Goal: Task Accomplishment & Management: Complete application form

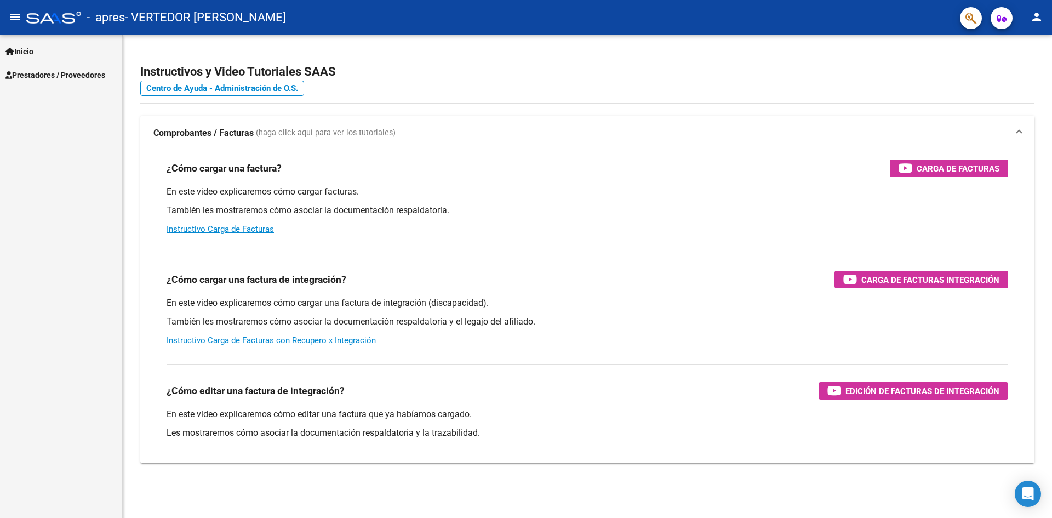
click at [71, 77] on span "Prestadores / Proveedores" at bounding box center [55, 75] width 100 height 12
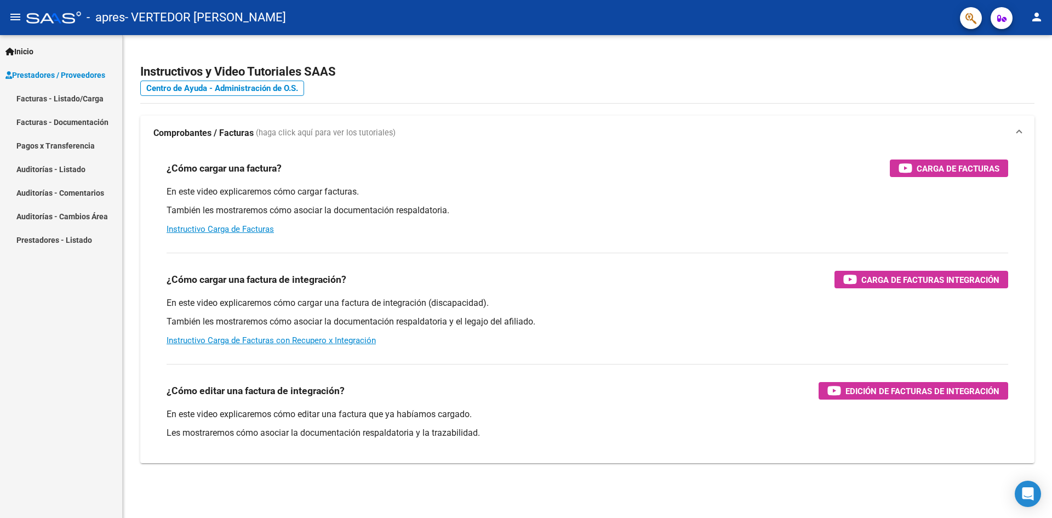
click at [79, 100] on link "Facturas - Listado/Carga" at bounding box center [61, 99] width 122 height 24
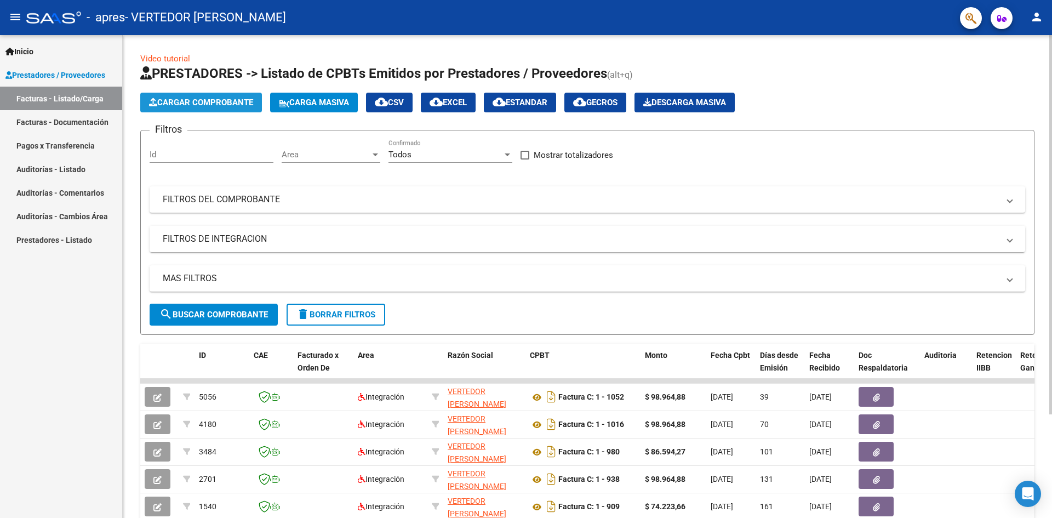
click at [233, 95] on button "Cargar Comprobante" at bounding box center [201, 103] width 122 height 20
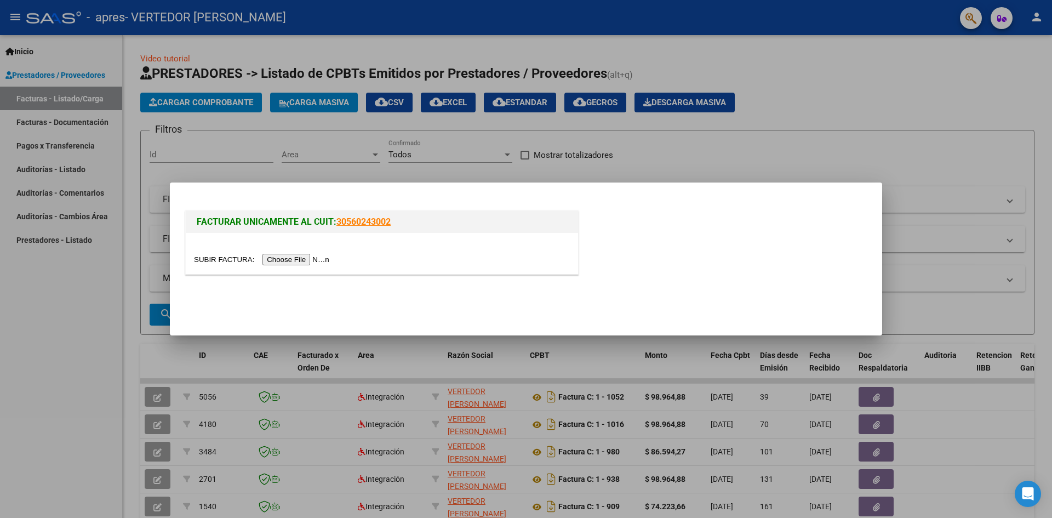
click at [329, 259] on input "file" at bounding box center [263, 260] width 139 height 12
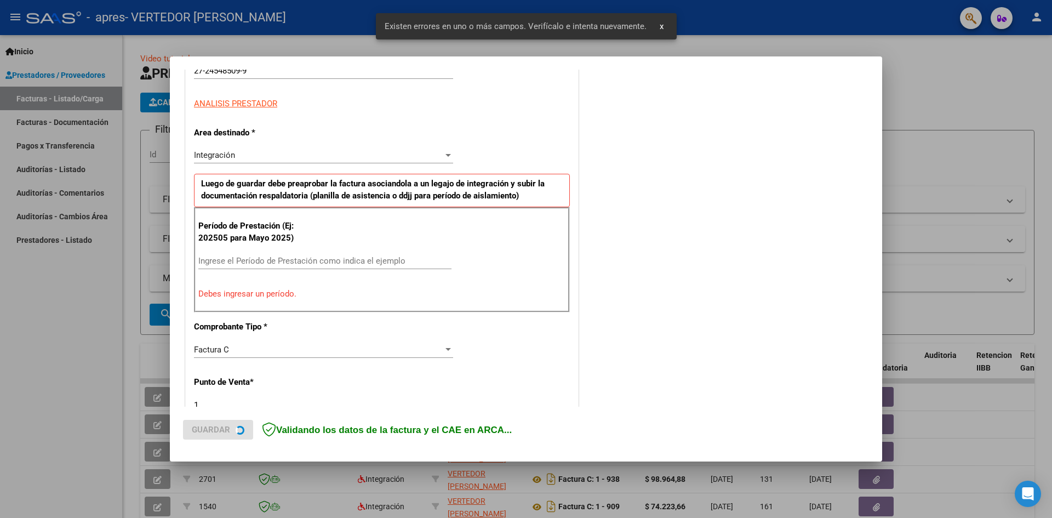
scroll to position [193, 0]
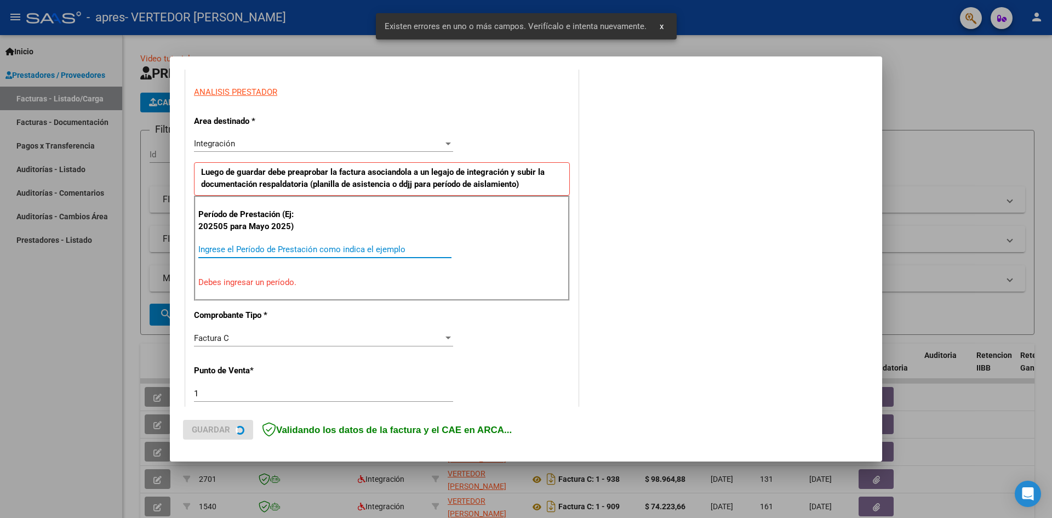
click at [251, 249] on input "Ingrese el Período de Prestación como indica el ejemplo" at bounding box center [324, 249] width 253 height 10
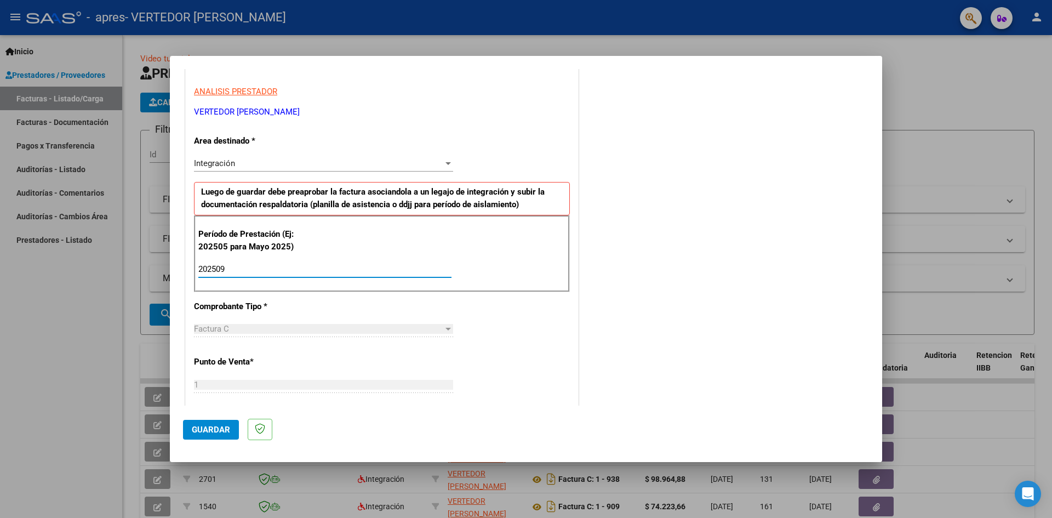
type input "202509"
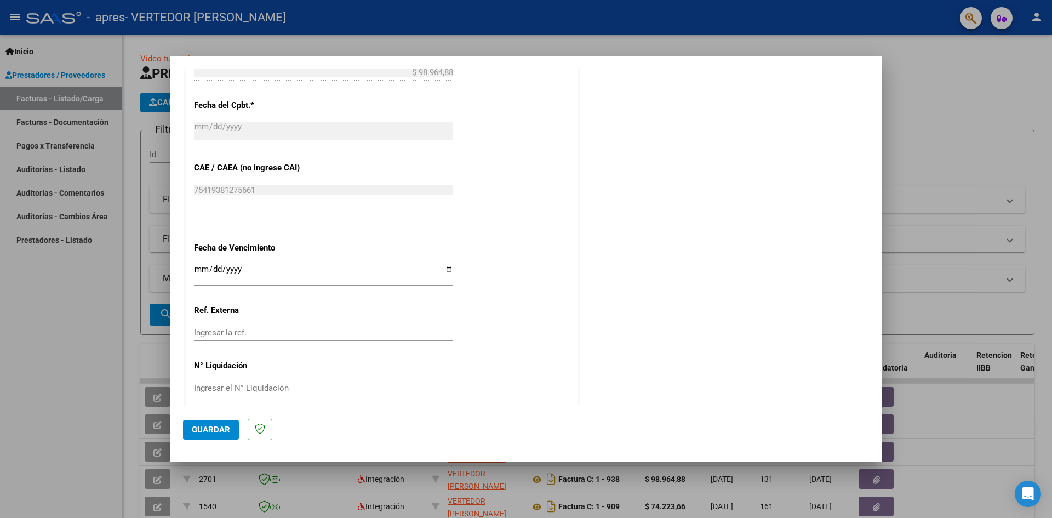
scroll to position [628, 0]
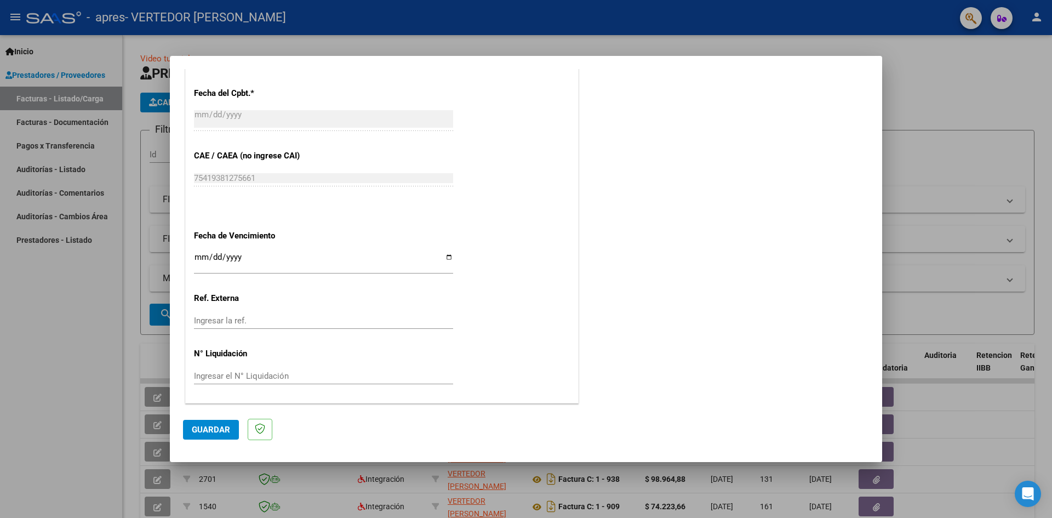
click at [445, 253] on input "Ingresar la fecha" at bounding box center [323, 262] width 259 height 18
type input "[DATE]"
click at [225, 430] on span "Guardar" at bounding box center [211, 430] width 38 height 10
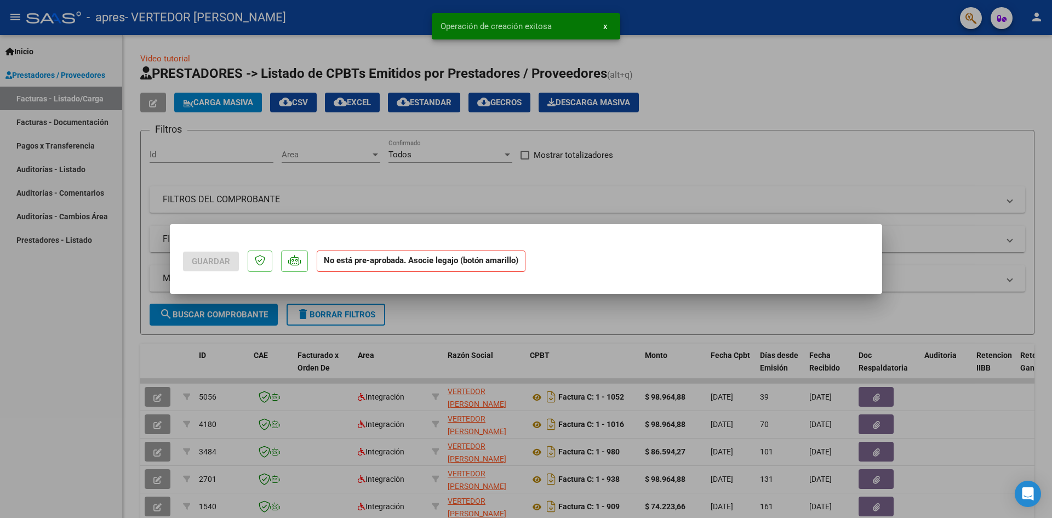
scroll to position [0, 0]
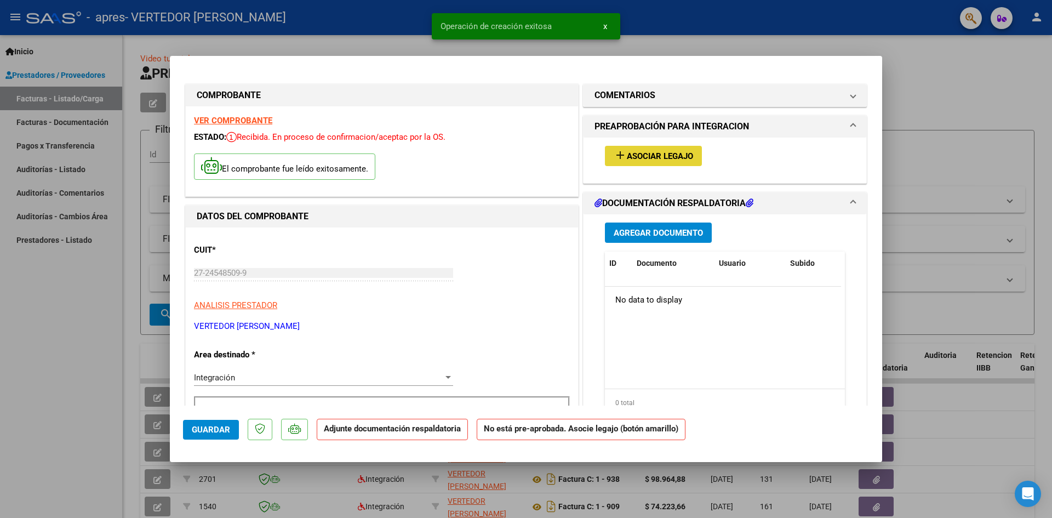
click at [636, 157] on span "Asociar Legajo" at bounding box center [660, 156] width 66 height 10
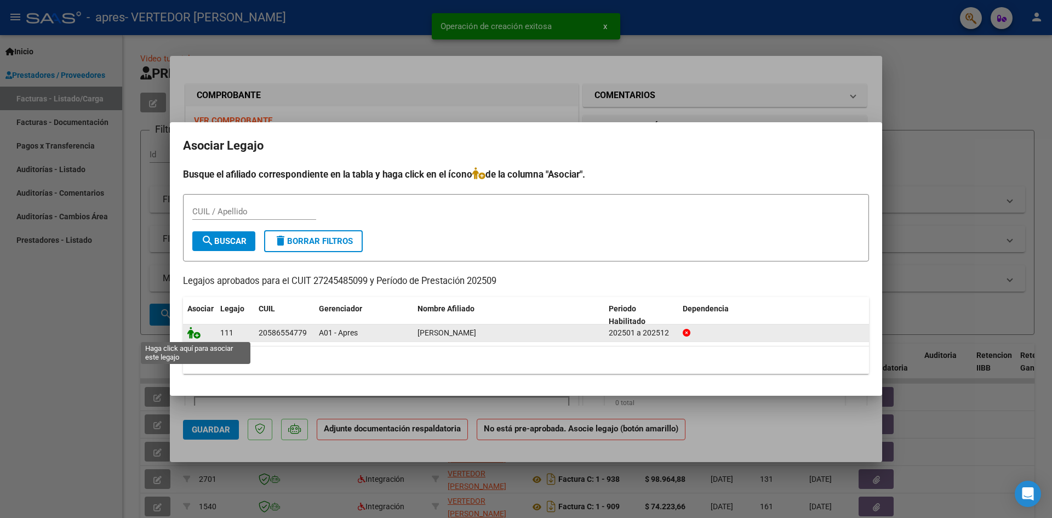
click at [196, 333] on icon at bounding box center [193, 333] width 13 height 12
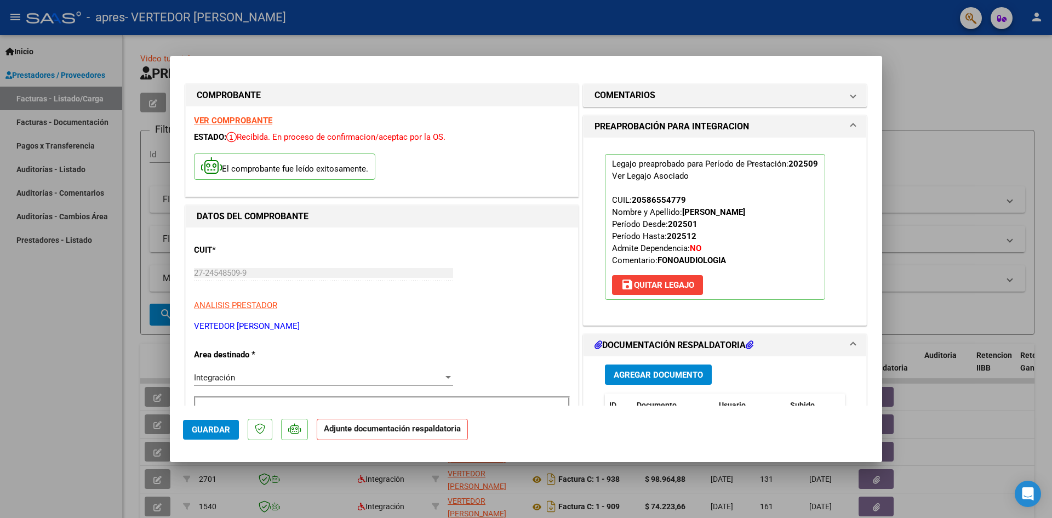
click at [642, 371] on span "Agregar Documento" at bounding box center [658, 375] width 89 height 10
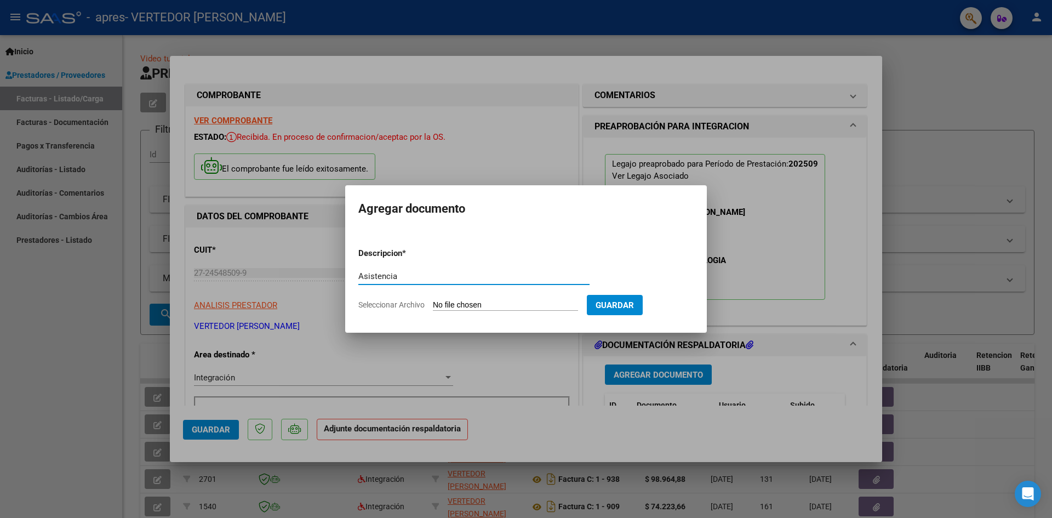
type input "Asistencia"
click at [436, 306] on input "Seleccionar Archivo" at bounding box center [505, 305] width 145 height 10
type input "C:\fakepath\Asistencia Ignacio gomez.pdf"
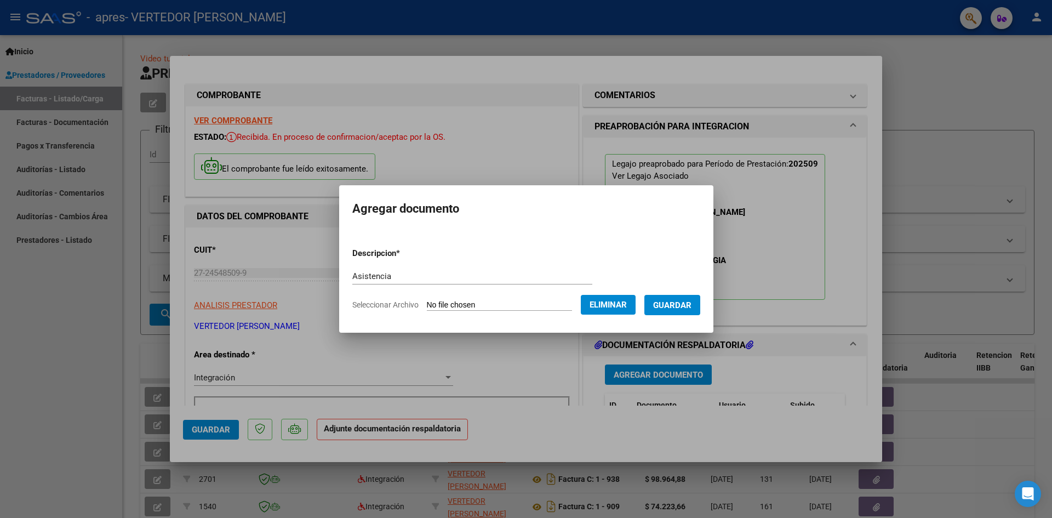
click at [692, 305] on span "Guardar" at bounding box center [672, 305] width 38 height 10
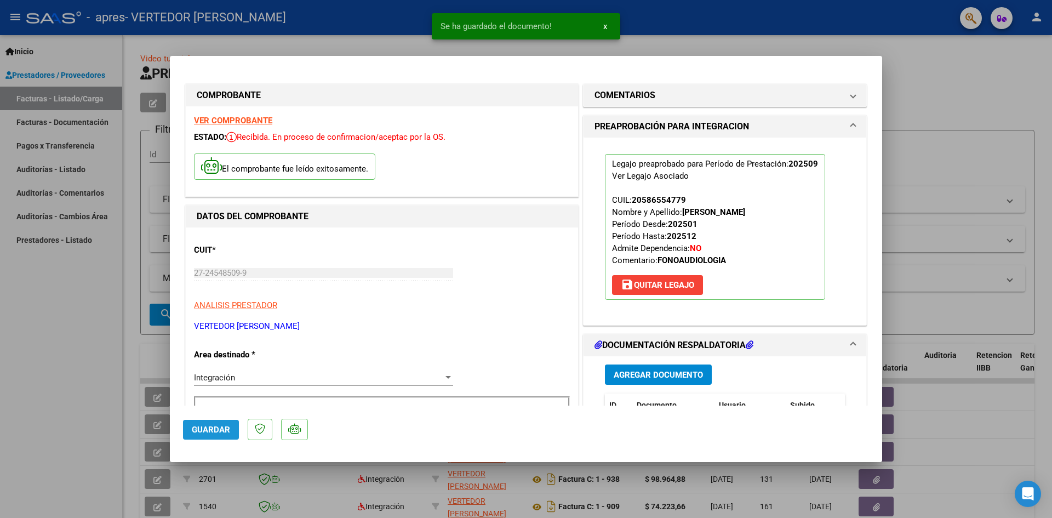
click at [220, 431] on span "Guardar" at bounding box center [211, 430] width 38 height 10
click at [90, 358] on div at bounding box center [526, 259] width 1052 height 518
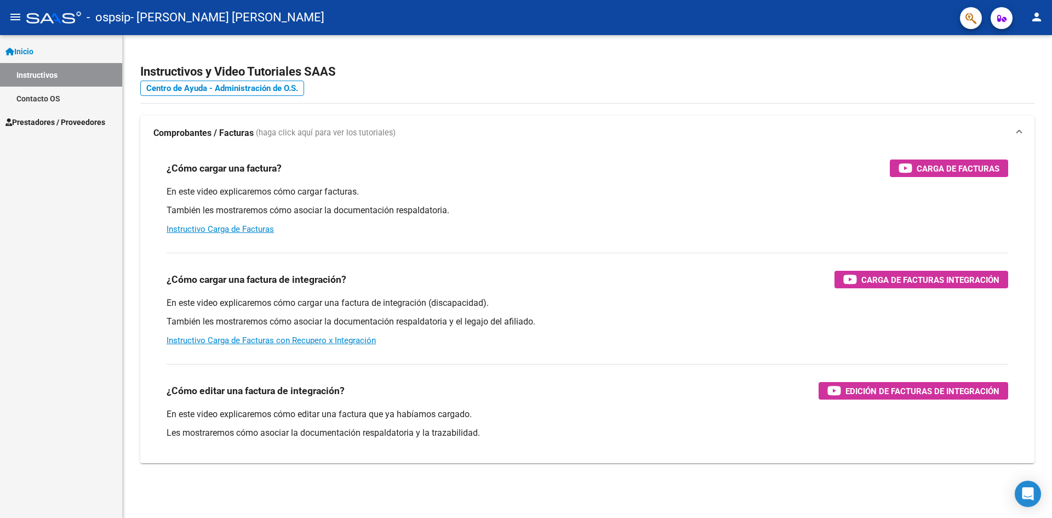
click at [47, 117] on span "Prestadores / Proveedores" at bounding box center [55, 122] width 100 height 12
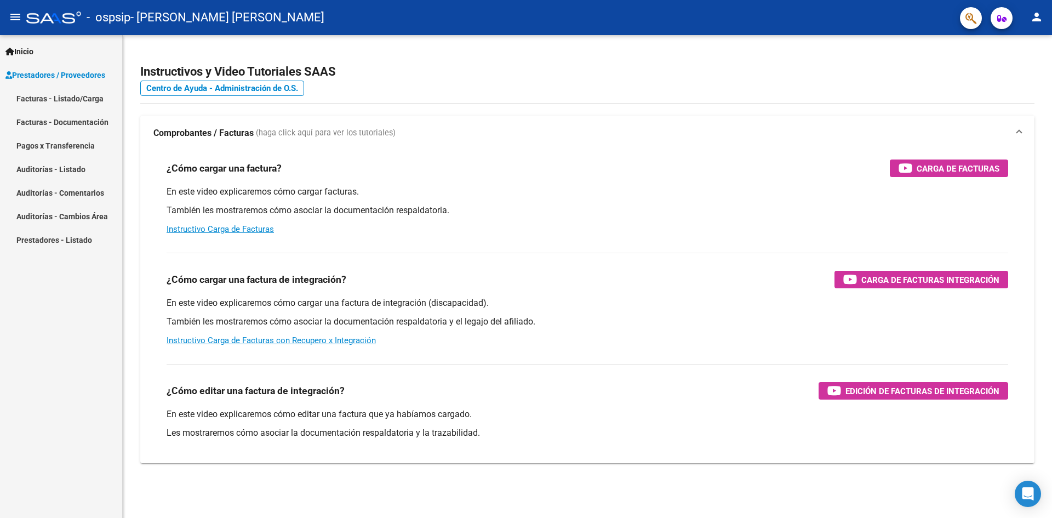
click at [73, 95] on link "Facturas - Listado/Carga" at bounding box center [61, 99] width 122 height 24
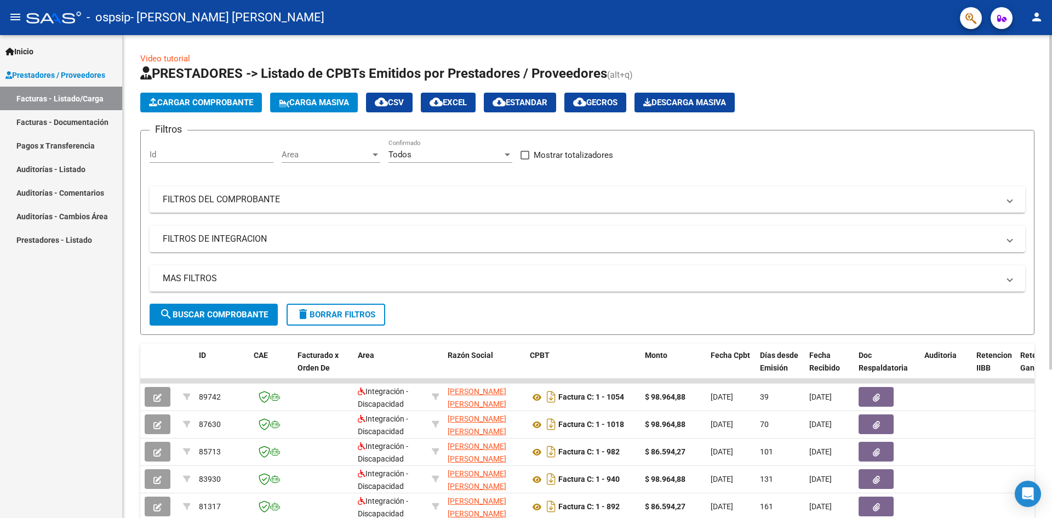
click at [236, 100] on span "Cargar Comprobante" at bounding box center [201, 103] width 104 height 10
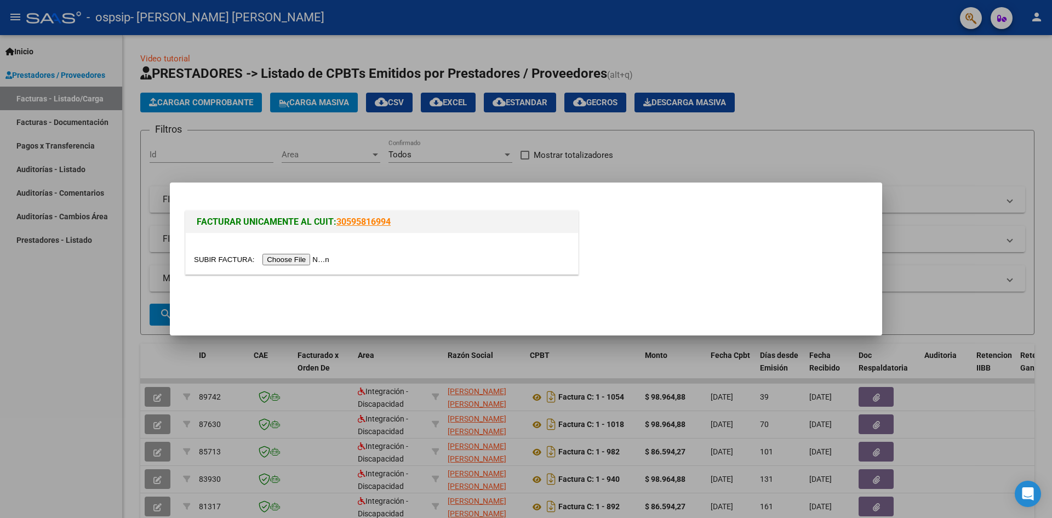
click at [300, 261] on input "file" at bounding box center [263, 260] width 139 height 12
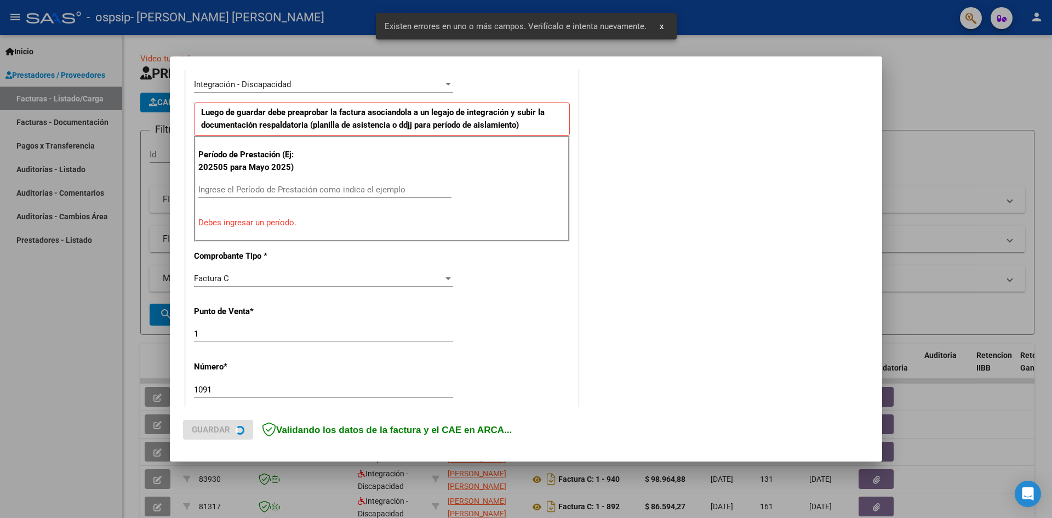
scroll to position [295, 0]
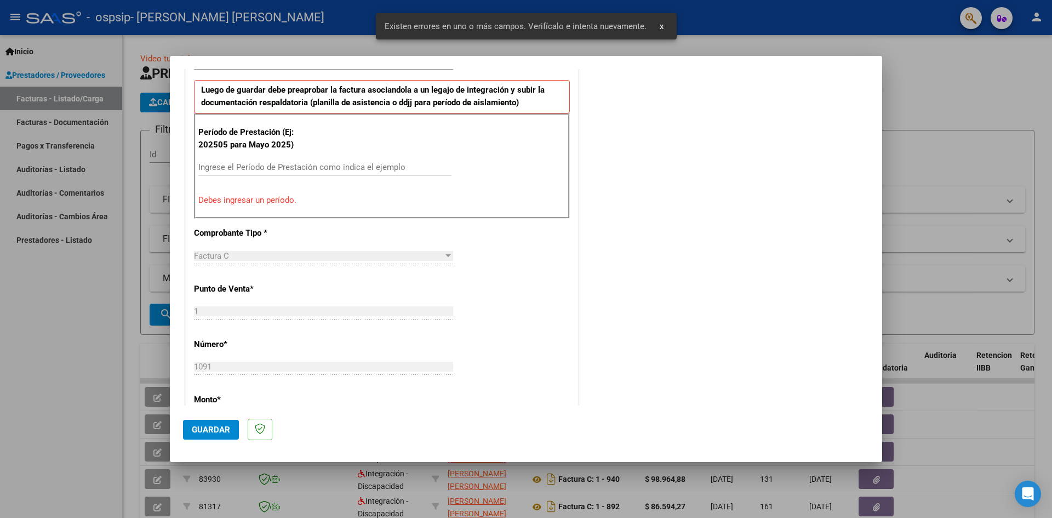
click at [264, 166] on input "Ingrese el Período de Prestación como indica el ejemplo" at bounding box center [324, 167] width 253 height 10
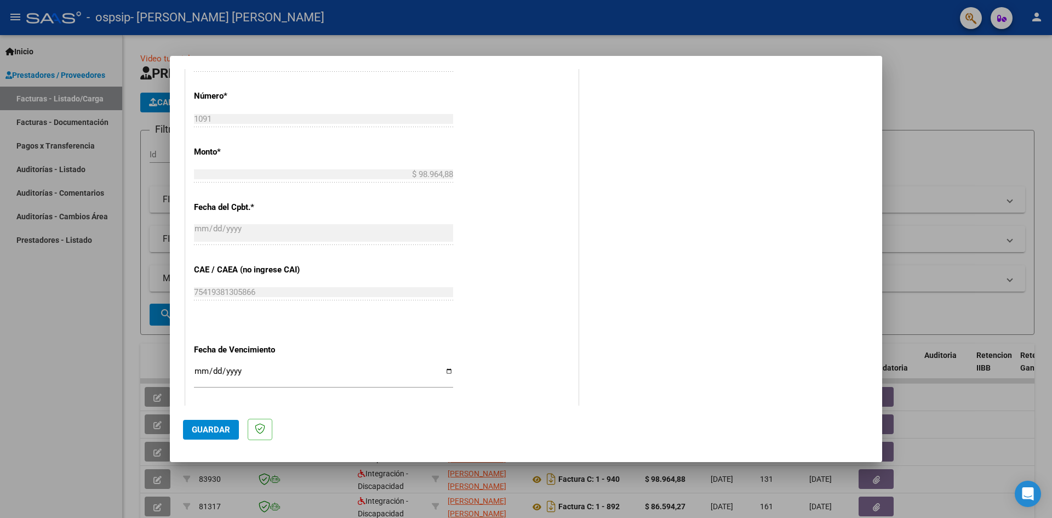
scroll to position [624, 0]
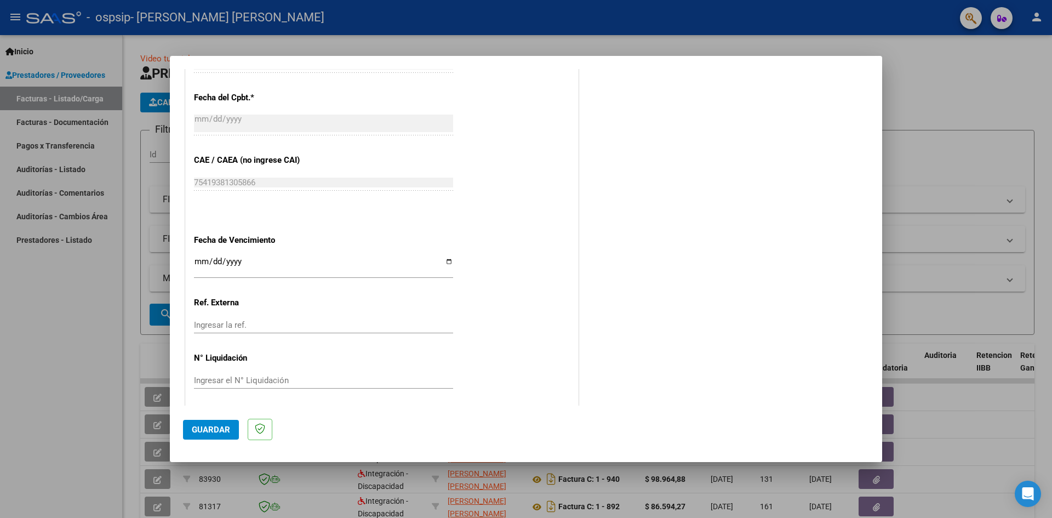
type input "202509"
click at [445, 260] on input "Ingresar la fecha" at bounding box center [323, 266] width 259 height 18
type input "[DATE]"
click at [219, 432] on span "Guardar" at bounding box center [211, 430] width 38 height 10
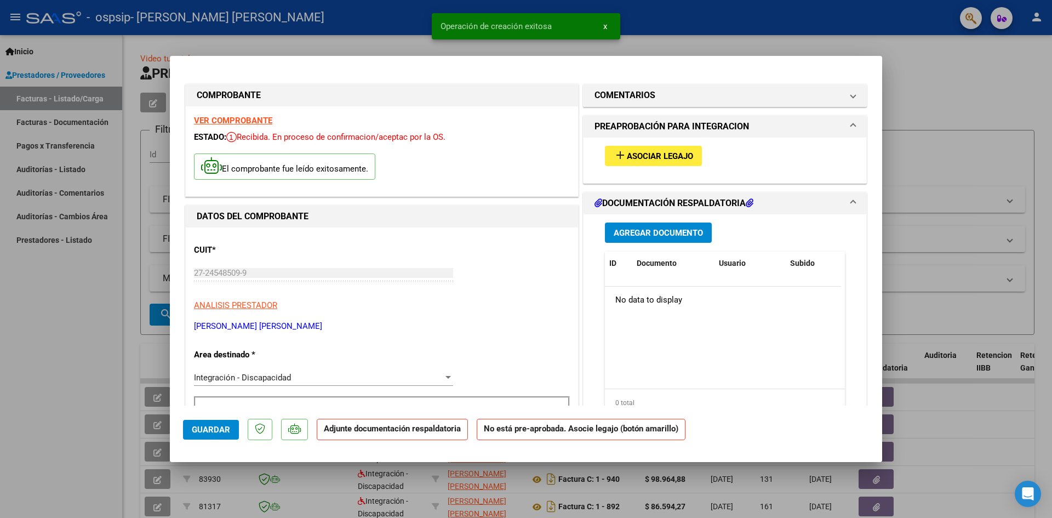
click at [666, 152] on span "Asociar Legajo" at bounding box center [660, 156] width 66 height 10
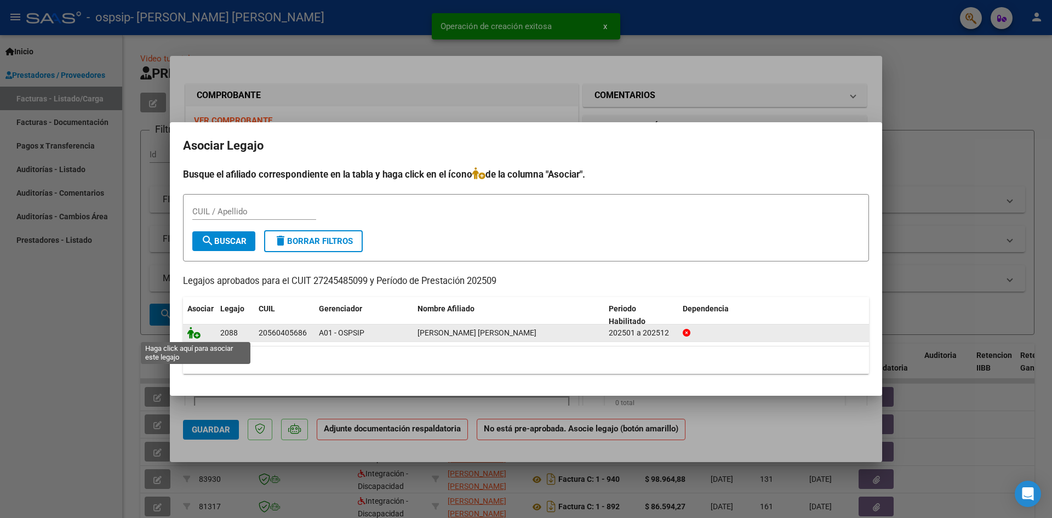
click at [191, 332] on icon at bounding box center [193, 333] width 13 height 12
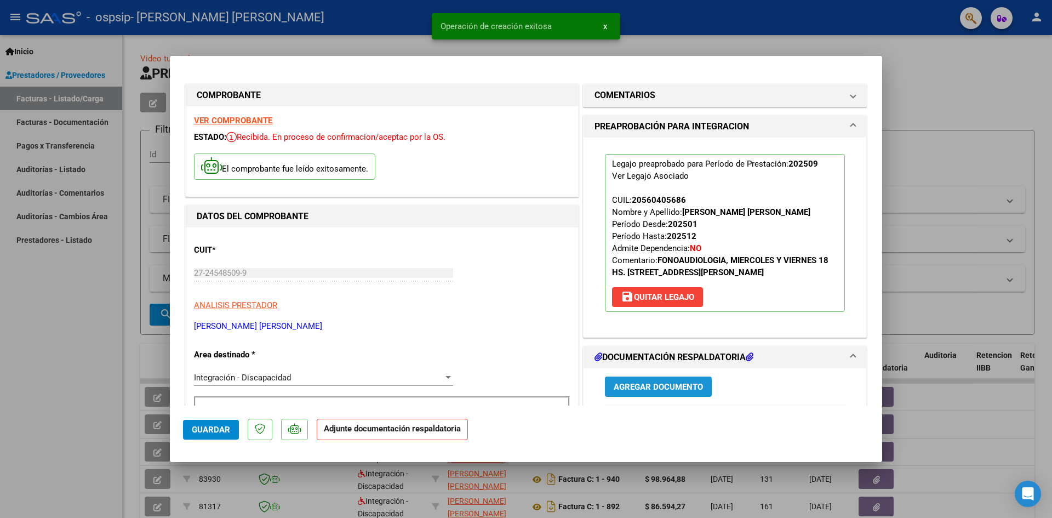
click at [642, 383] on span "Agregar Documento" at bounding box center [658, 386] width 89 height 10
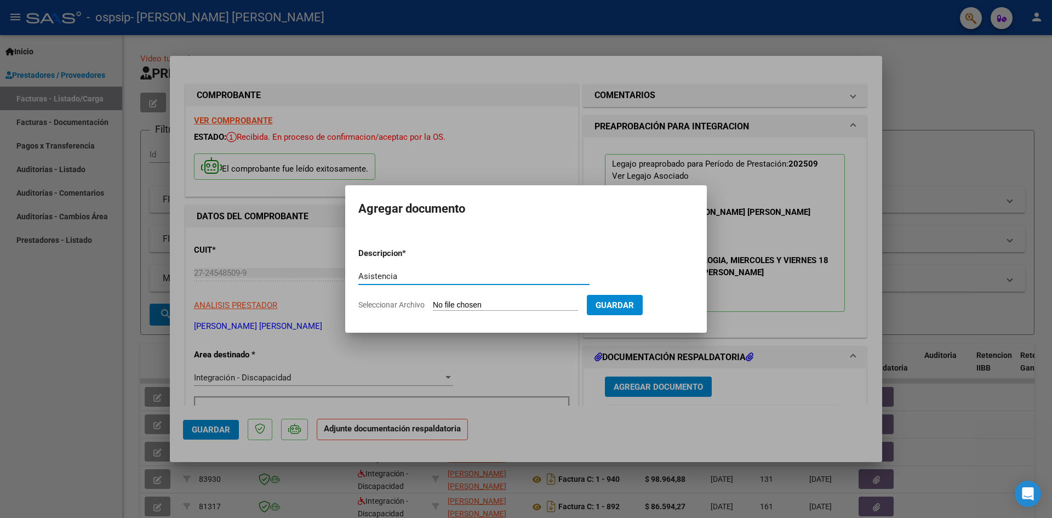
type input "Asistencia"
click at [455, 307] on input "Seleccionar Archivo" at bounding box center [505, 305] width 145 height 10
type input "C:\fakepath\Asistencia [PERSON_NAME].pdf"
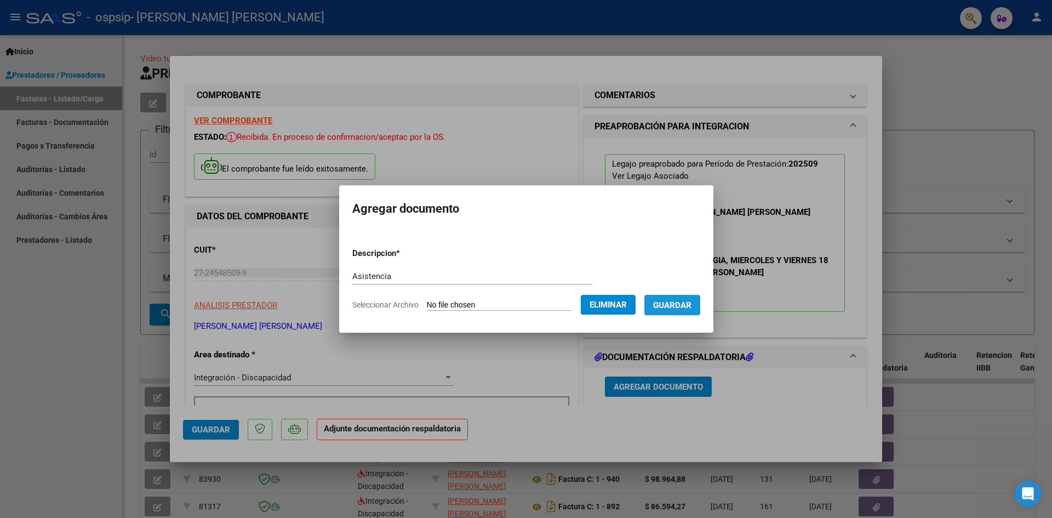
click at [692, 305] on span "Guardar" at bounding box center [672, 305] width 38 height 10
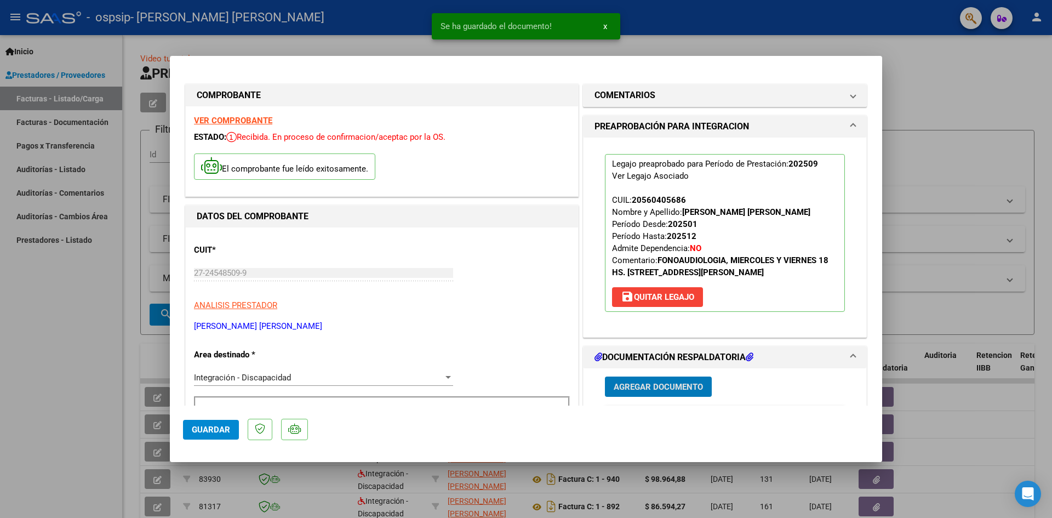
click at [210, 431] on span "Guardar" at bounding box center [211, 430] width 38 height 10
click at [74, 380] on div at bounding box center [526, 259] width 1052 height 518
type input "$ 0,00"
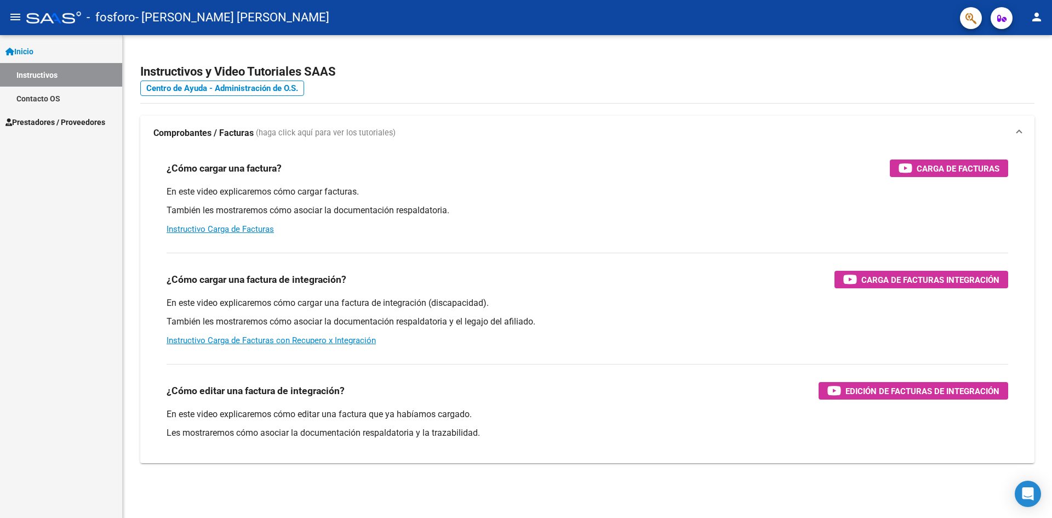
click at [37, 121] on span "Prestadores / Proveedores" at bounding box center [55, 122] width 100 height 12
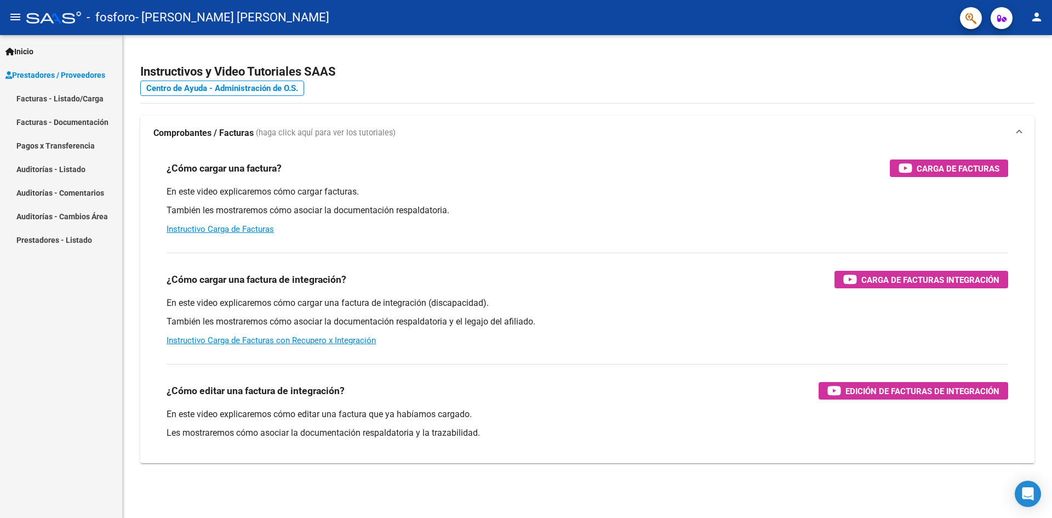
click at [78, 95] on link "Facturas - Listado/Carga" at bounding box center [61, 99] width 122 height 24
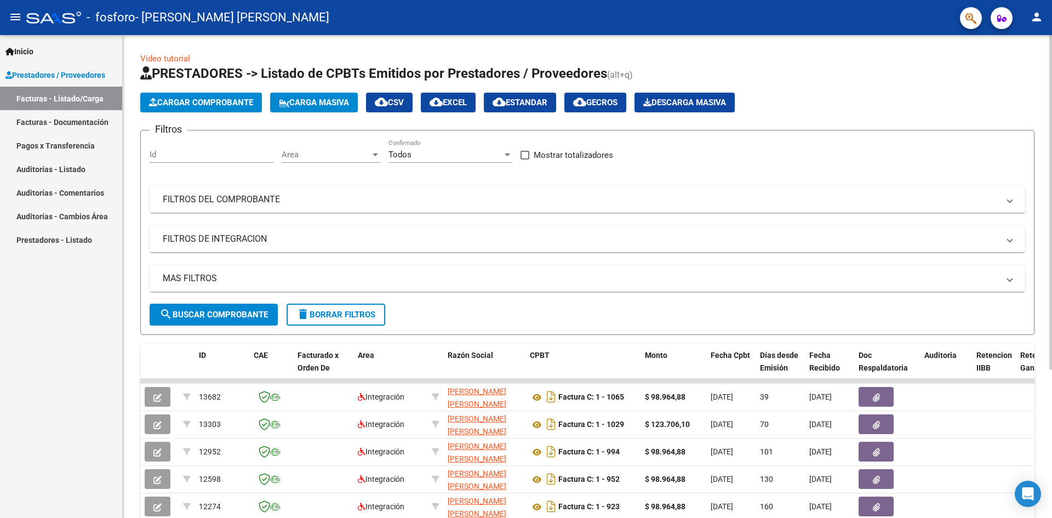
click at [199, 100] on span "Cargar Comprobante" at bounding box center [201, 103] width 104 height 10
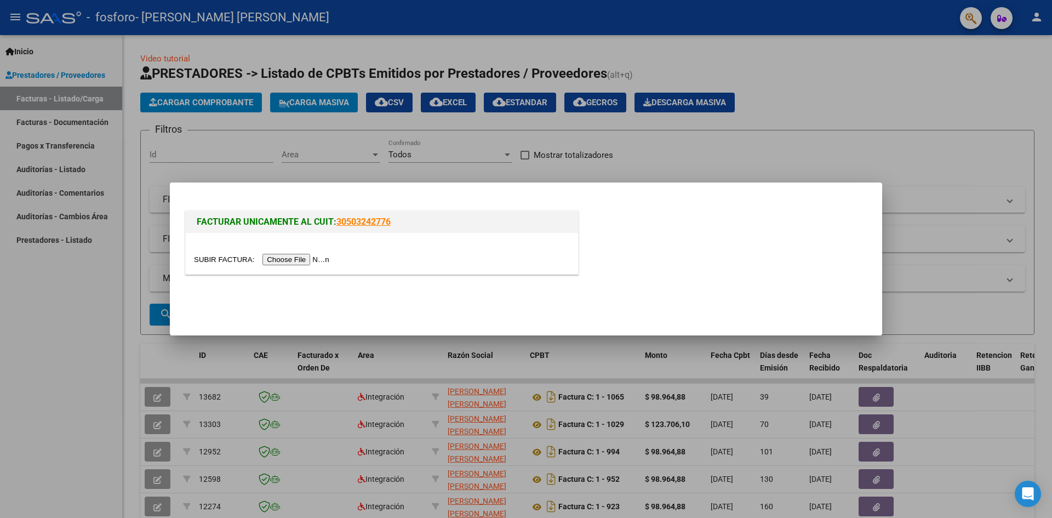
click at [310, 256] on input "file" at bounding box center [263, 260] width 139 height 12
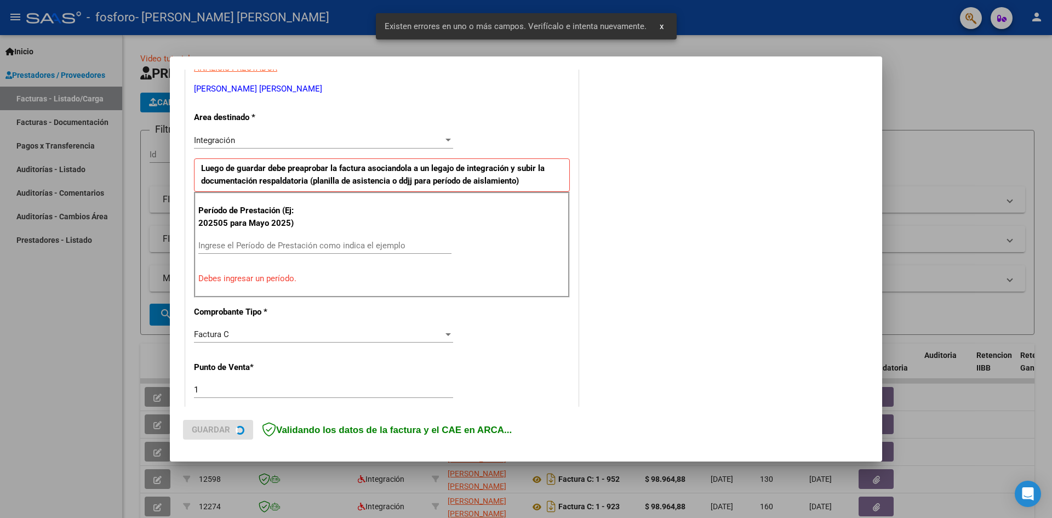
scroll to position [248, 0]
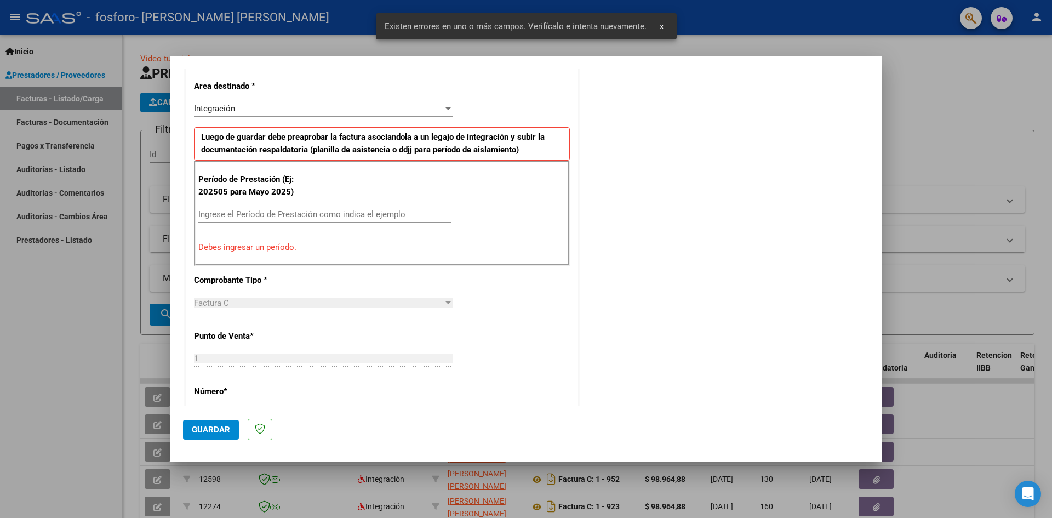
click at [244, 212] on input "Ingrese el Período de Prestación como indica el ejemplo" at bounding box center [324, 214] width 253 height 10
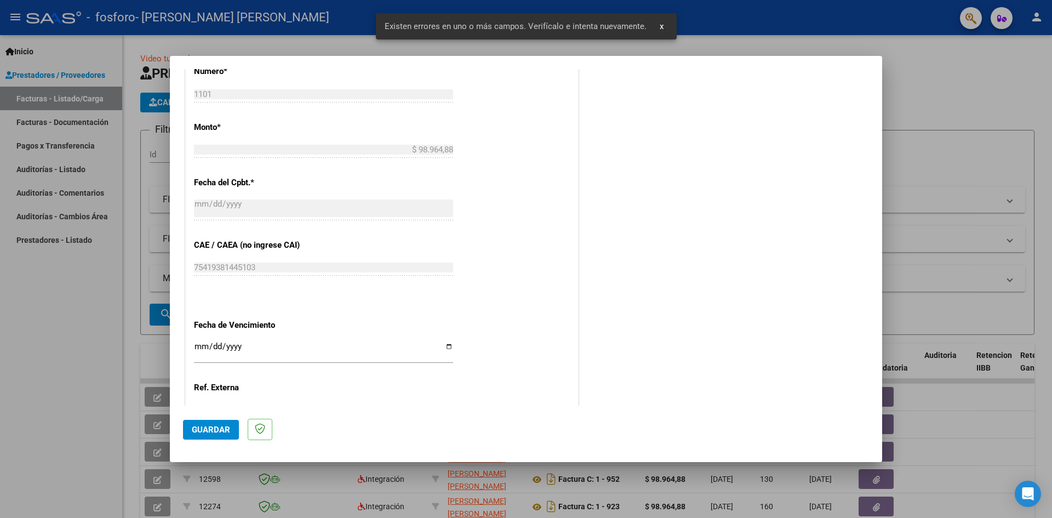
scroll to position [577, 0]
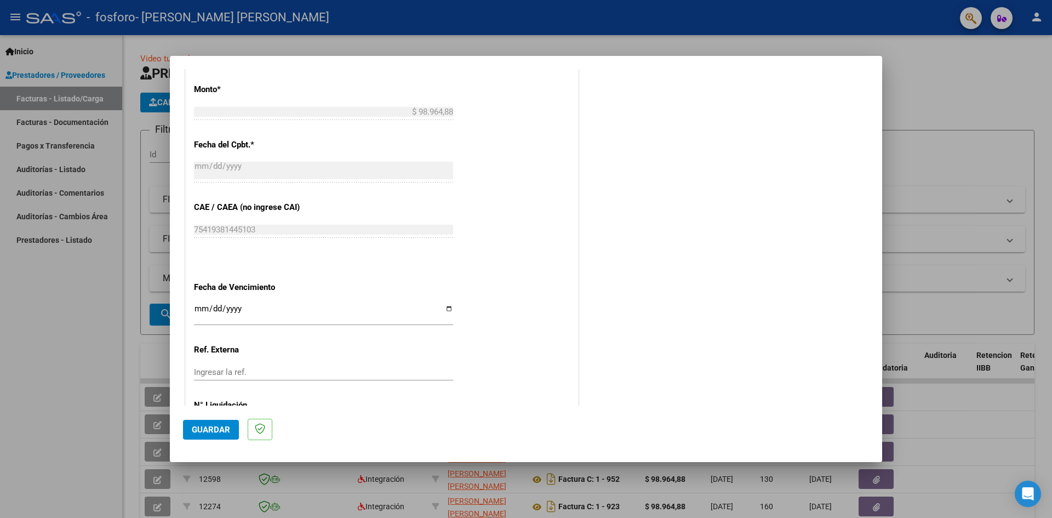
type input "202509"
click at [448, 307] on input "Ingresar la fecha" at bounding box center [323, 313] width 259 height 18
type input "[DATE]"
click at [197, 429] on span "Guardar" at bounding box center [211, 430] width 38 height 10
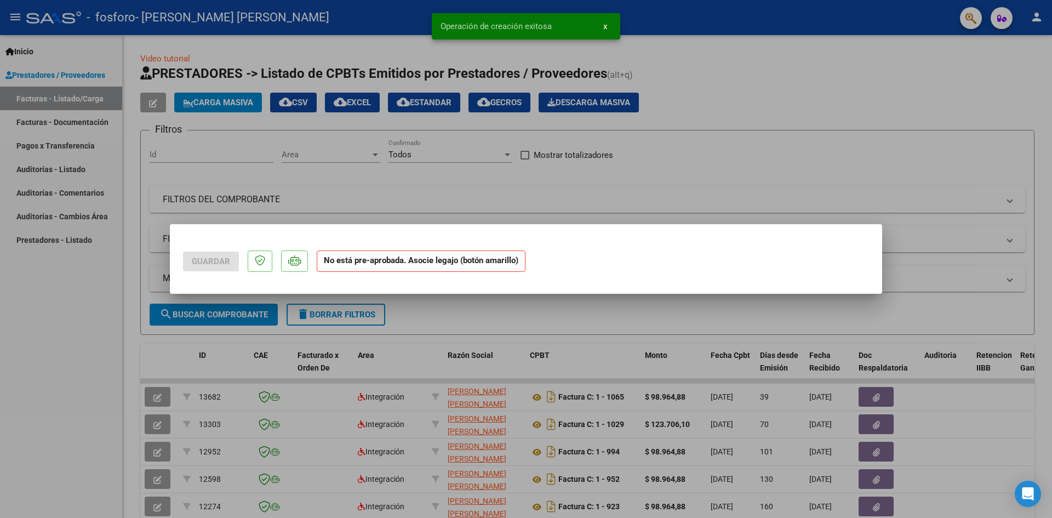
scroll to position [0, 0]
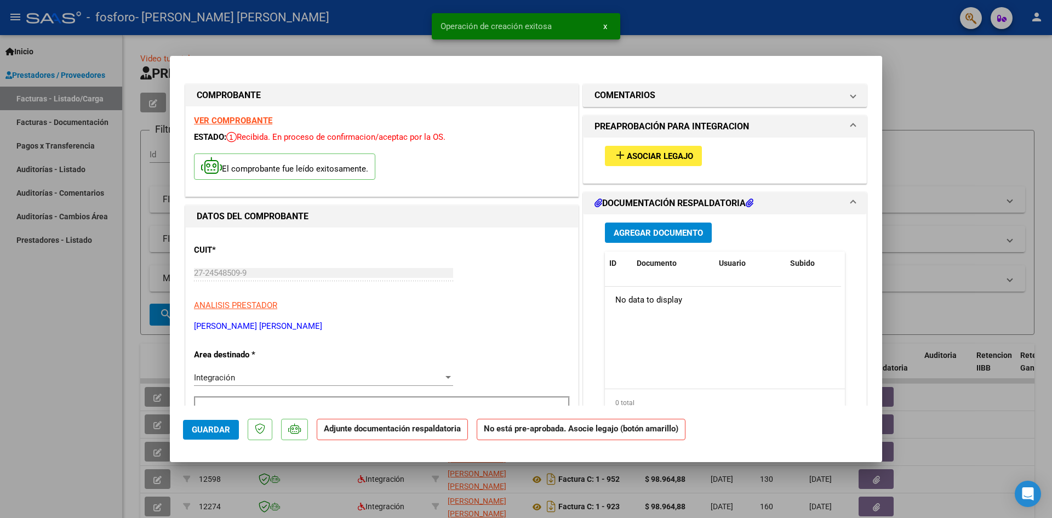
click at [643, 152] on span "Asociar Legajo" at bounding box center [660, 156] width 66 height 10
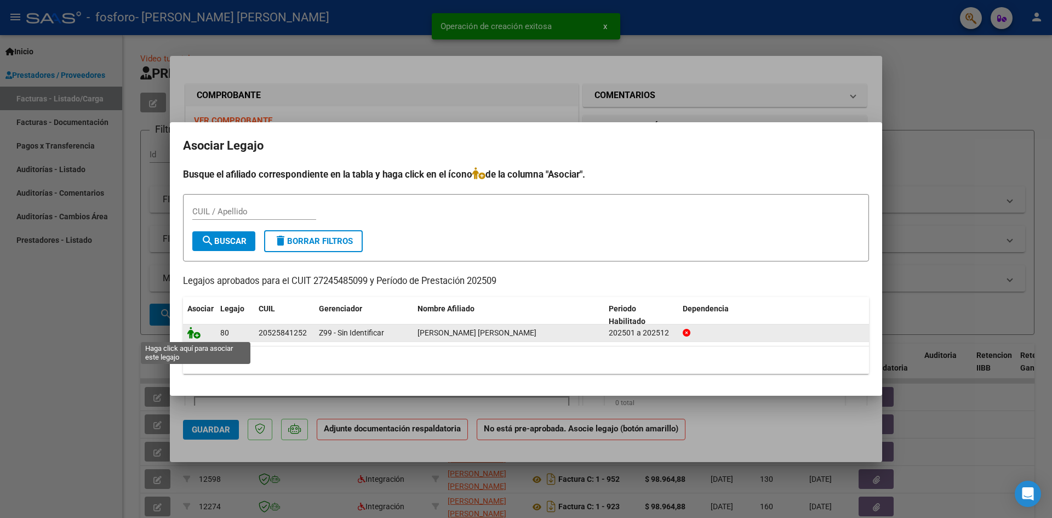
click at [190, 332] on icon at bounding box center [193, 333] width 13 height 12
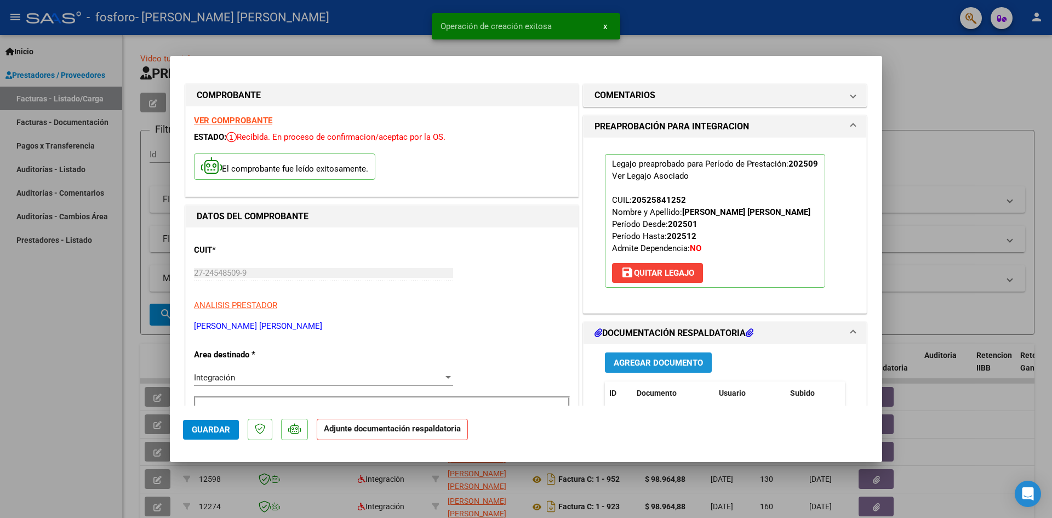
click at [628, 361] on span "Agregar Documento" at bounding box center [658, 363] width 89 height 10
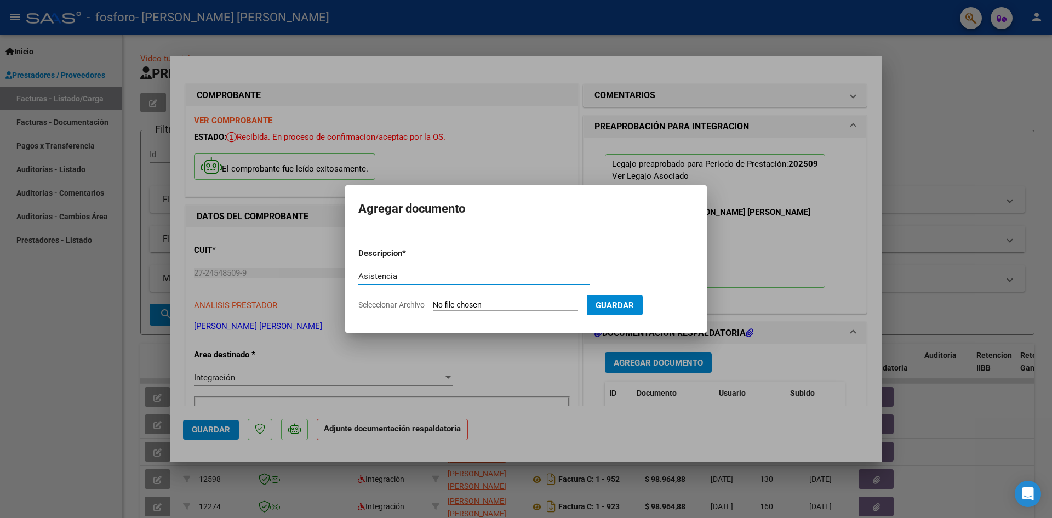
type input "Asistencia"
click at [492, 304] on input "Seleccionar Archivo" at bounding box center [505, 305] width 145 height 10
type input "C:\fakepath\Asistencia Thiago Benitez.pdf"
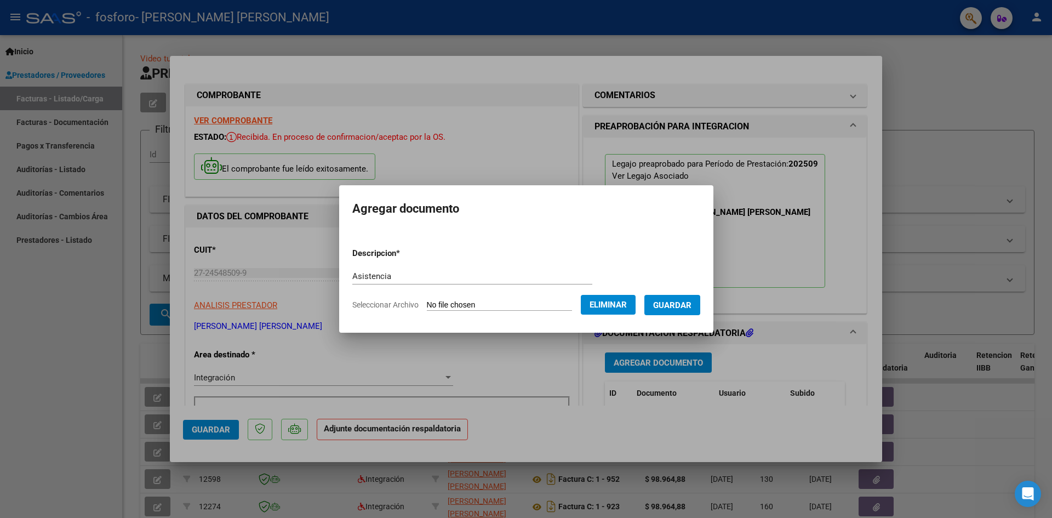
click at [688, 303] on span "Guardar" at bounding box center [672, 305] width 38 height 10
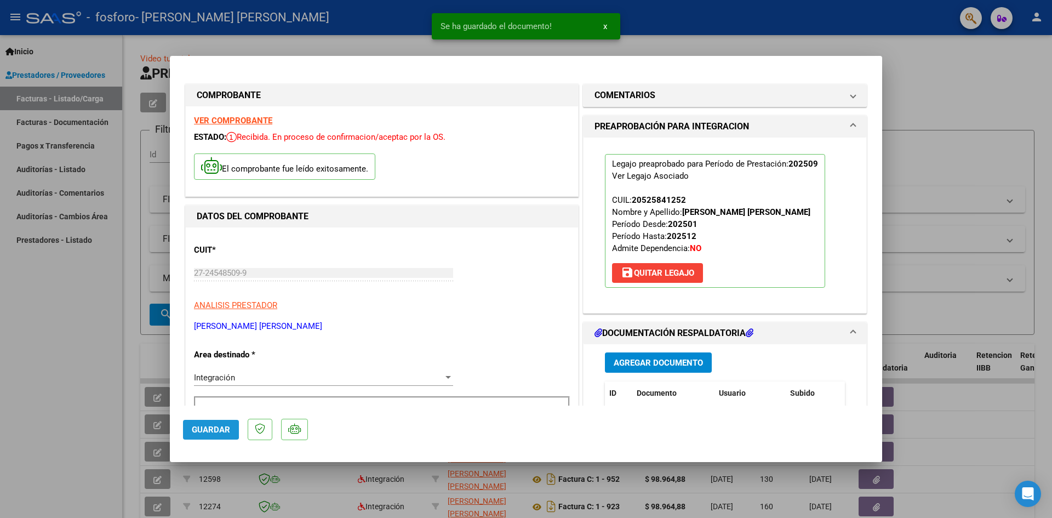
click at [209, 429] on span "Guardar" at bounding box center [211, 430] width 38 height 10
click at [58, 329] on div at bounding box center [526, 259] width 1052 height 518
type input "$ 0,00"
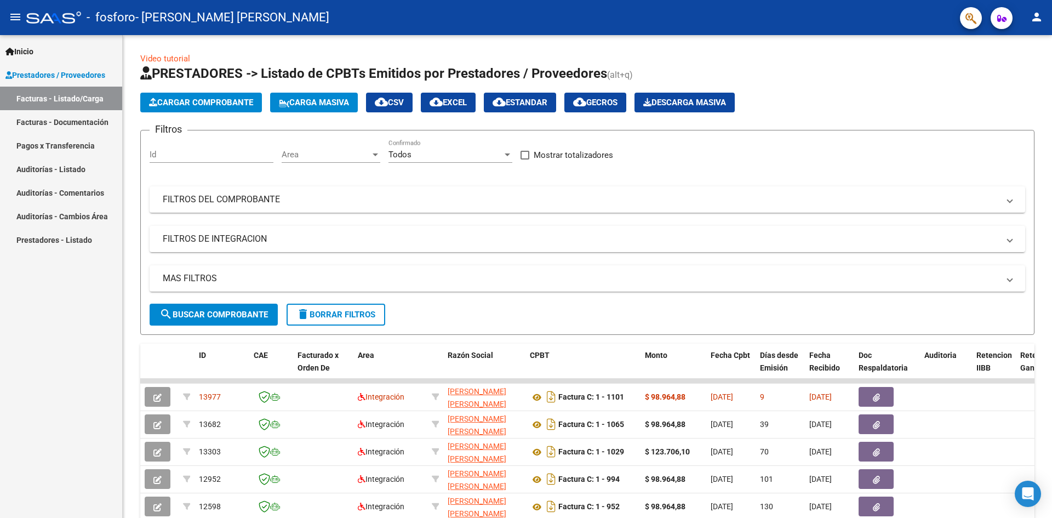
click at [1037, 18] on mat-icon "person" at bounding box center [1036, 16] width 13 height 13
click at [1011, 71] on button "exit_to_app Salir" at bounding box center [1014, 72] width 67 height 26
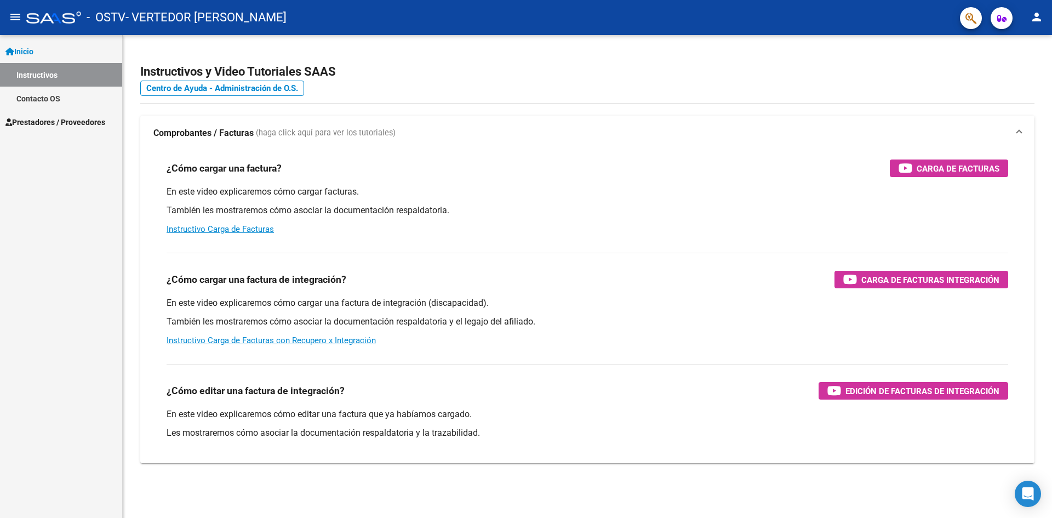
click at [41, 118] on span "Prestadores / Proveedores" at bounding box center [55, 122] width 100 height 12
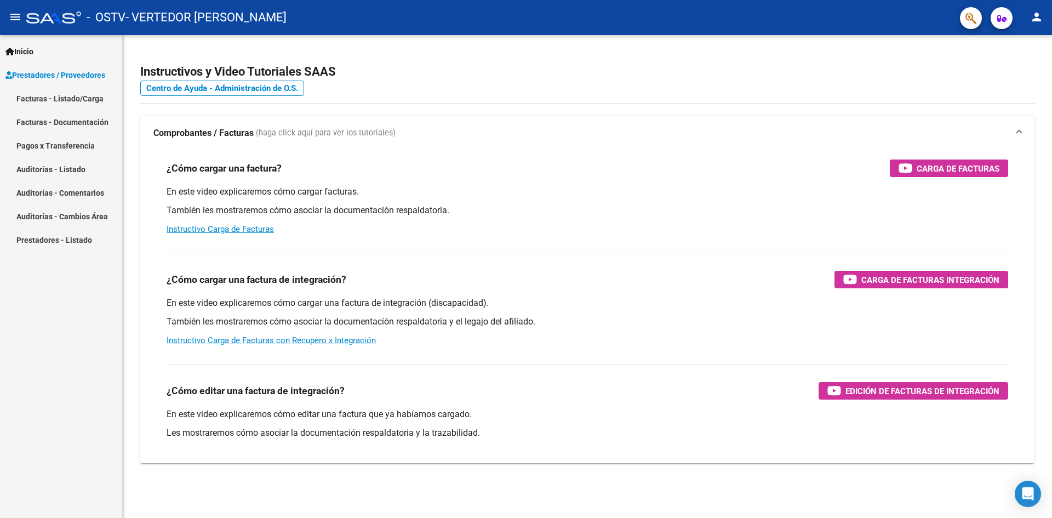
click at [62, 95] on link "Facturas - Listado/Carga" at bounding box center [61, 99] width 122 height 24
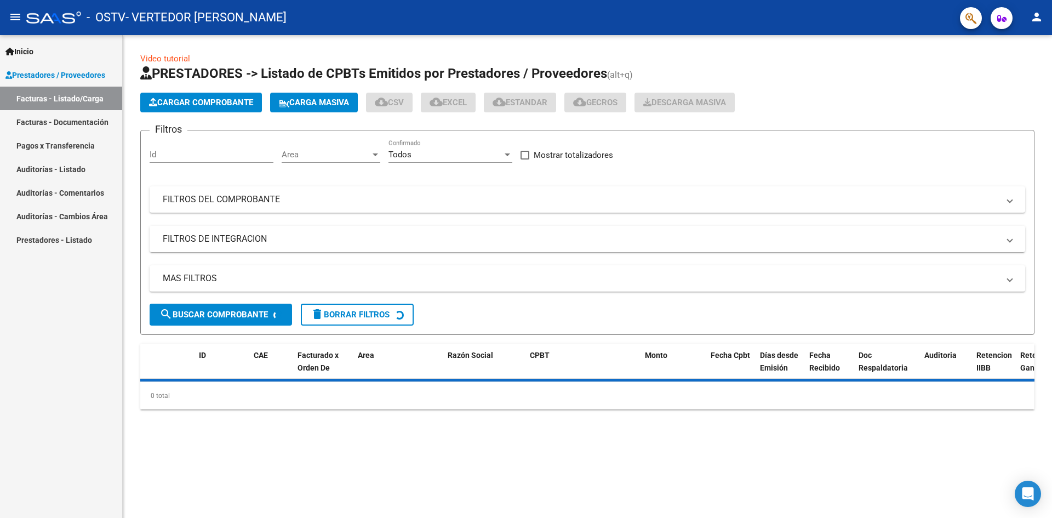
click at [219, 98] on span "Cargar Comprobante" at bounding box center [201, 103] width 104 height 10
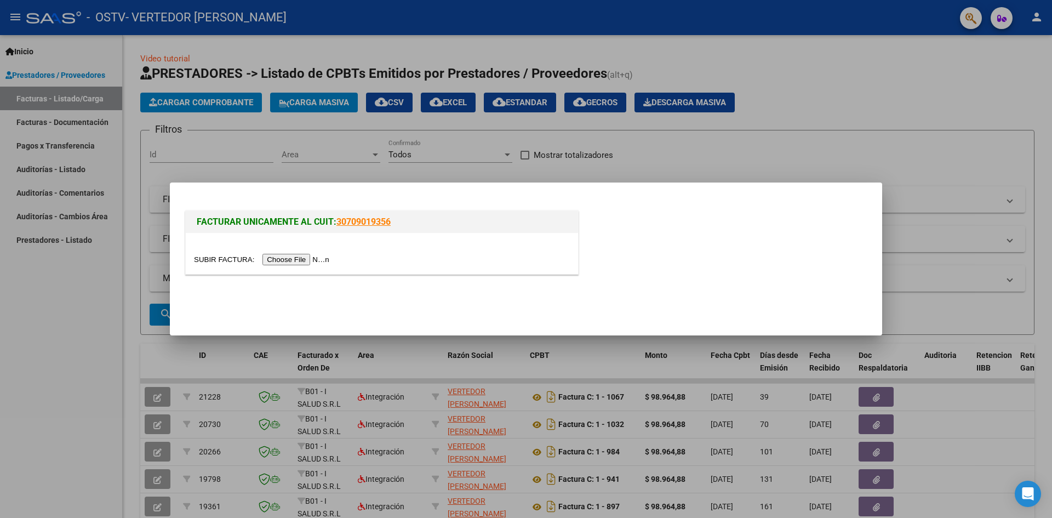
click at [301, 258] on input "file" at bounding box center [263, 260] width 139 height 12
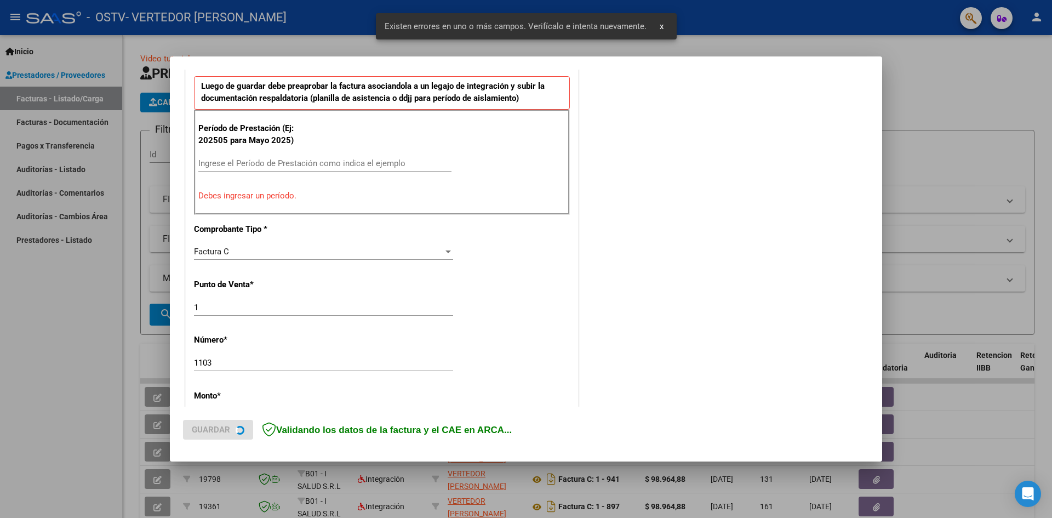
scroll to position [375, 0]
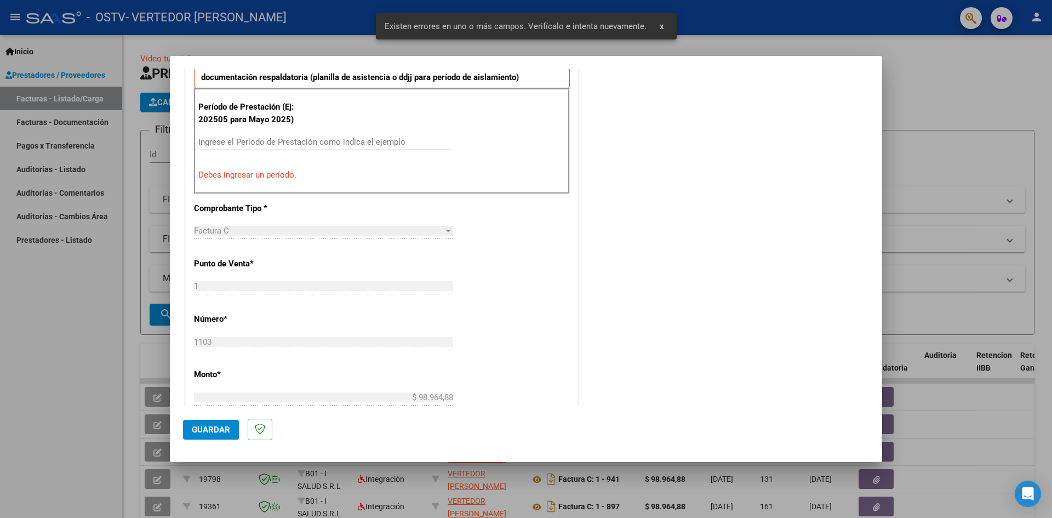
click at [241, 142] on input "Ingrese el Período de Prestación como indica el ejemplo" at bounding box center [324, 142] width 253 height 10
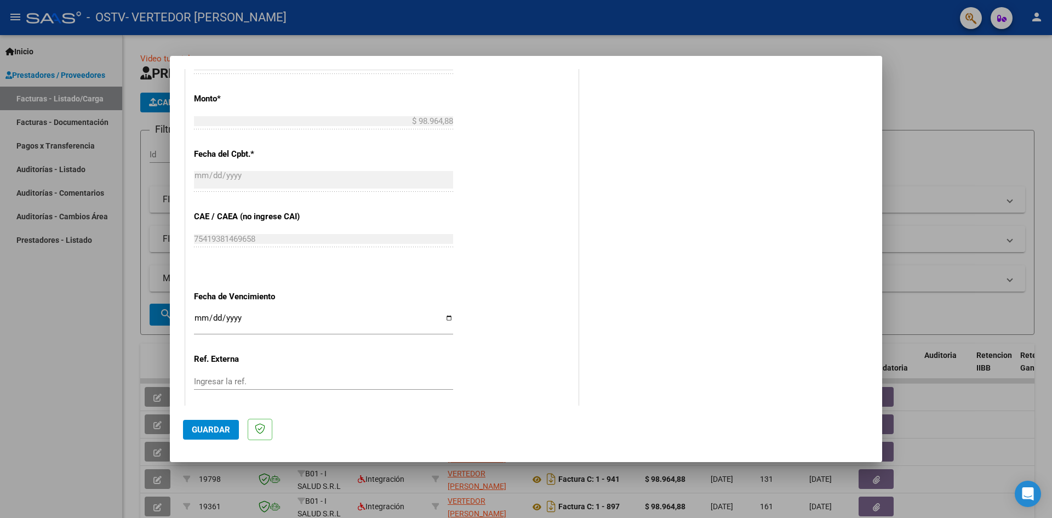
scroll to position [649, 0]
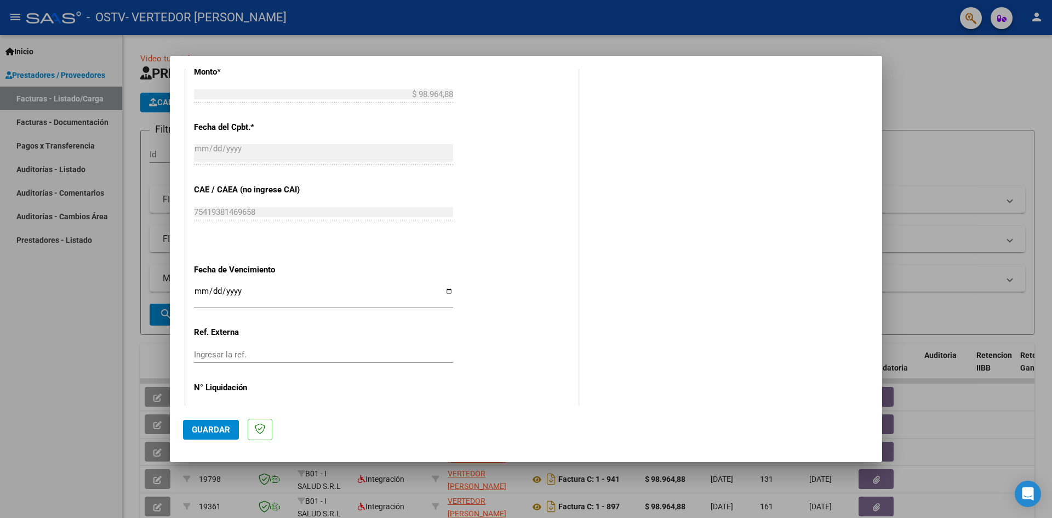
type input "202509"
click at [443, 286] on div "Ingresar la fecha" at bounding box center [323, 296] width 259 height 24
click at [444, 288] on input "Ingresar la fecha" at bounding box center [323, 296] width 259 height 18
type input "[DATE]"
click at [210, 425] on span "Guardar" at bounding box center [211, 430] width 38 height 10
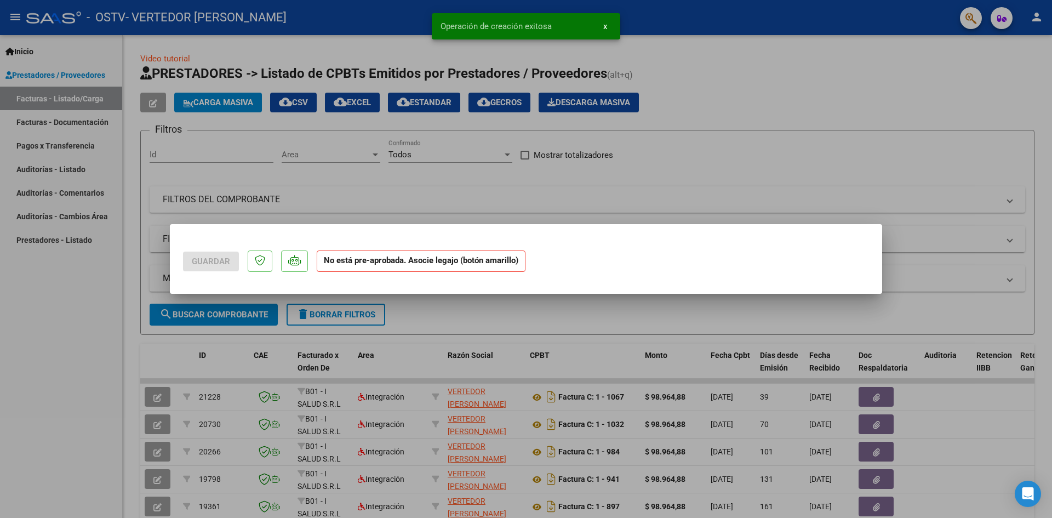
scroll to position [0, 0]
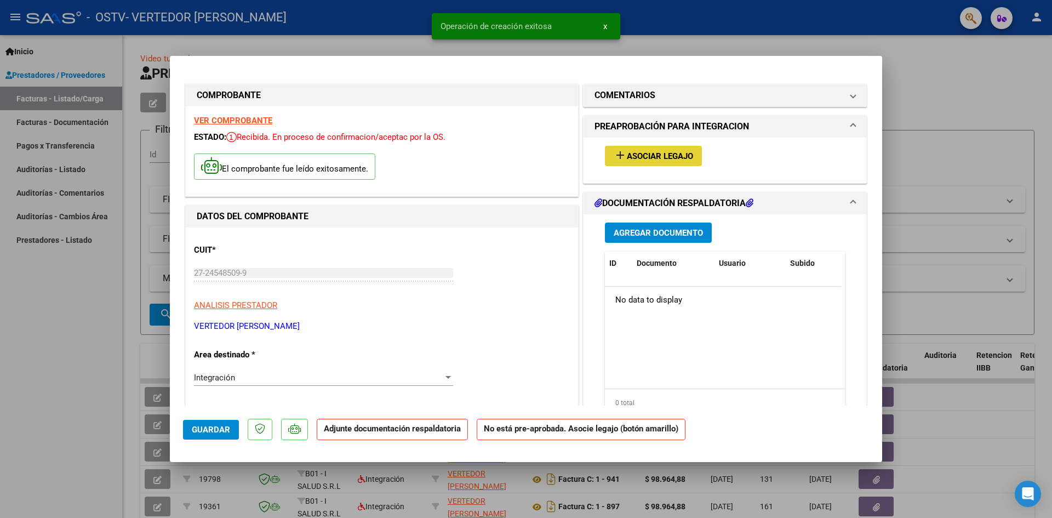
click at [661, 159] on span "Asociar Legajo" at bounding box center [660, 156] width 66 height 10
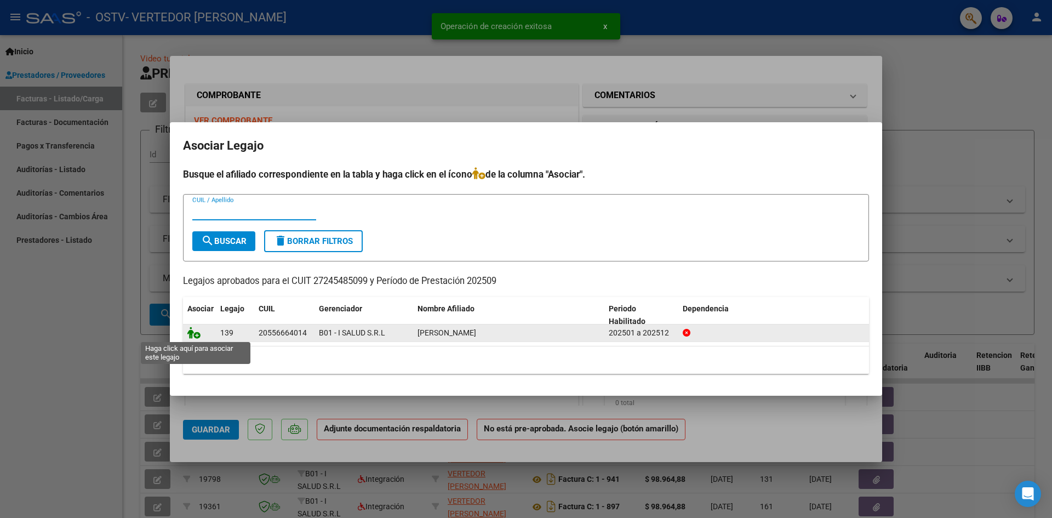
click at [195, 335] on icon at bounding box center [193, 333] width 13 height 12
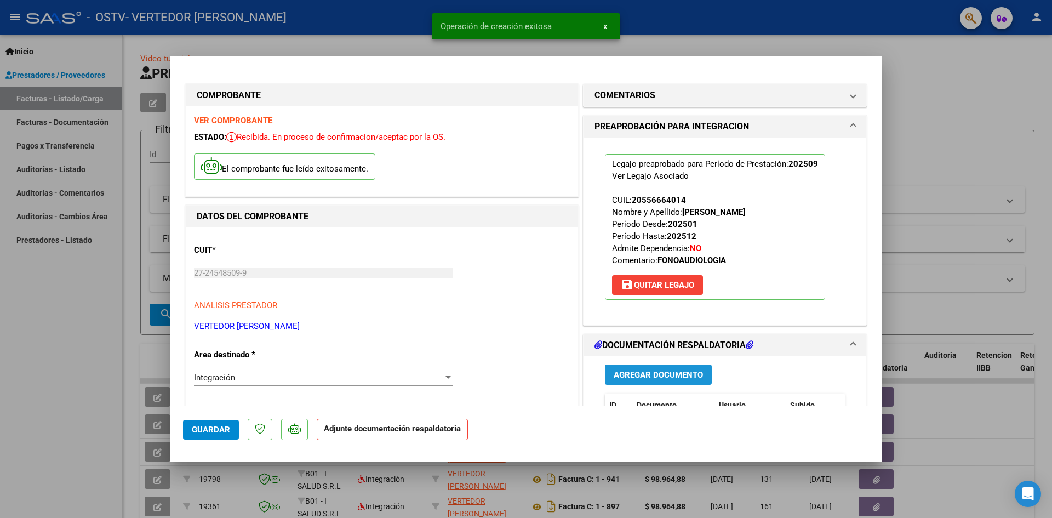
click at [661, 373] on span "Agregar Documento" at bounding box center [658, 375] width 89 height 10
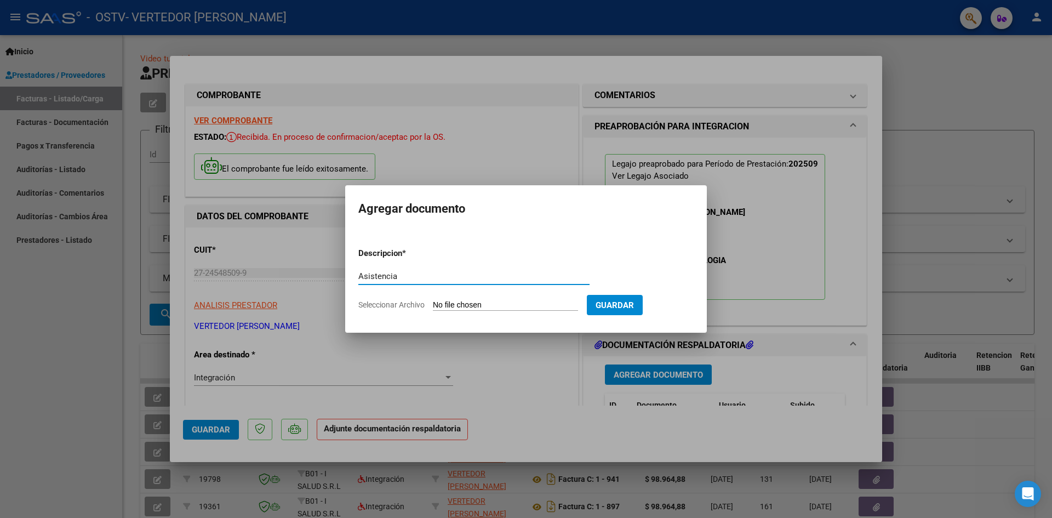
type input "Asistencia"
click at [459, 305] on input "Seleccionar Archivo" at bounding box center [505, 305] width 145 height 10
type input "C:\fakepath\Asistencia Lisandro Gonzalez.pdf"
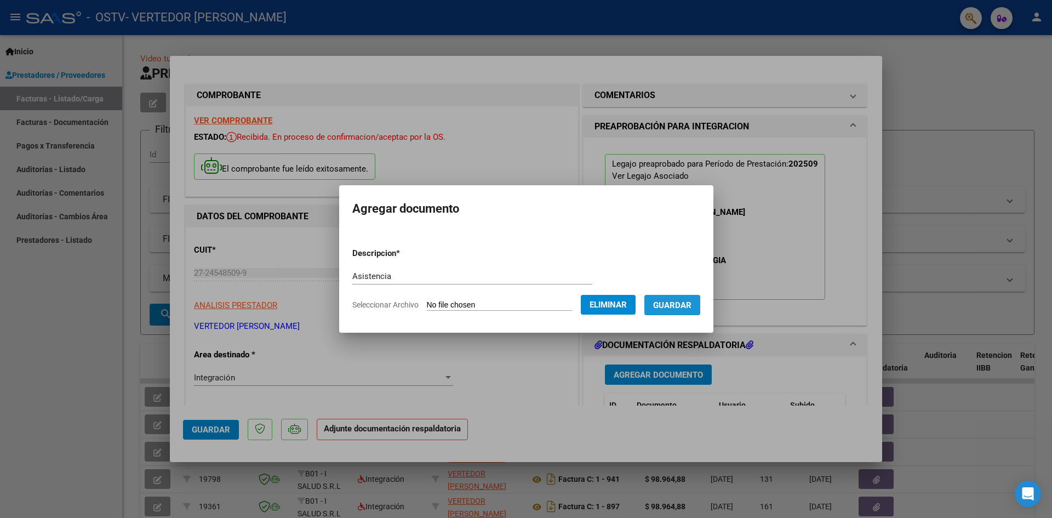
click at [686, 306] on span "Guardar" at bounding box center [672, 305] width 38 height 10
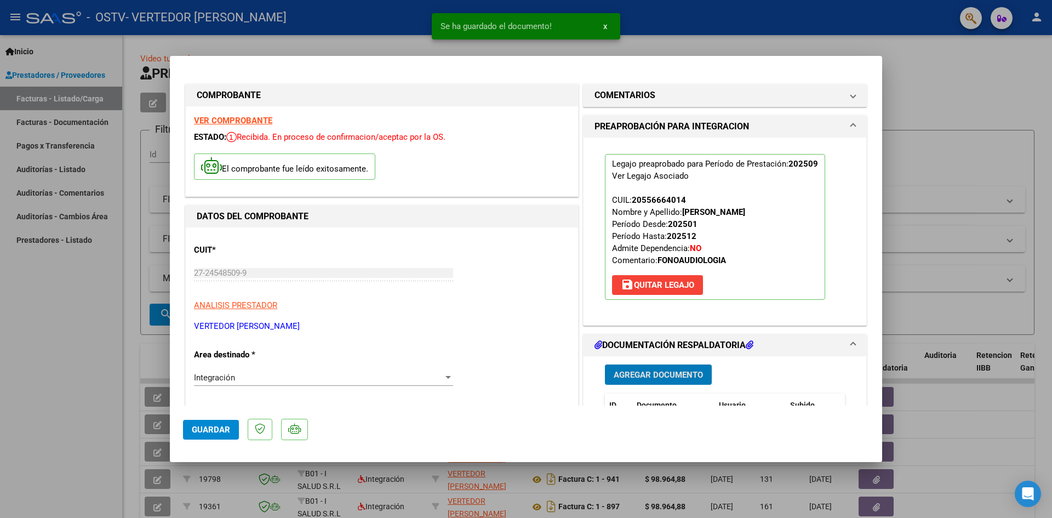
click at [209, 430] on span "Guardar" at bounding box center [211, 430] width 38 height 10
click at [88, 369] on div at bounding box center [526, 259] width 1052 height 518
type input "$ 0,00"
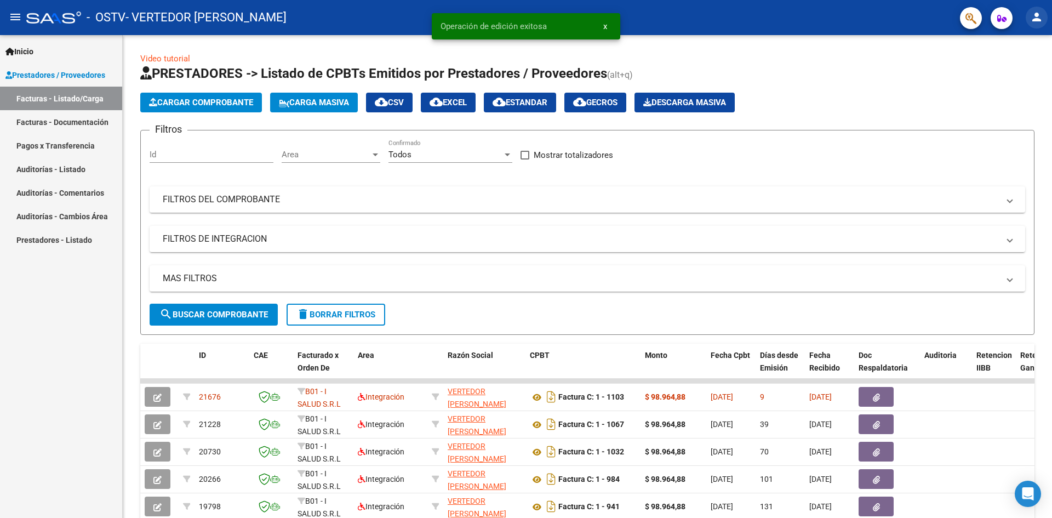
click at [1035, 19] on mat-icon "person" at bounding box center [1036, 16] width 13 height 13
click at [1002, 72] on button "exit_to_app Salir" at bounding box center [1014, 72] width 67 height 26
